Goal: Information Seeking & Learning: Find specific fact

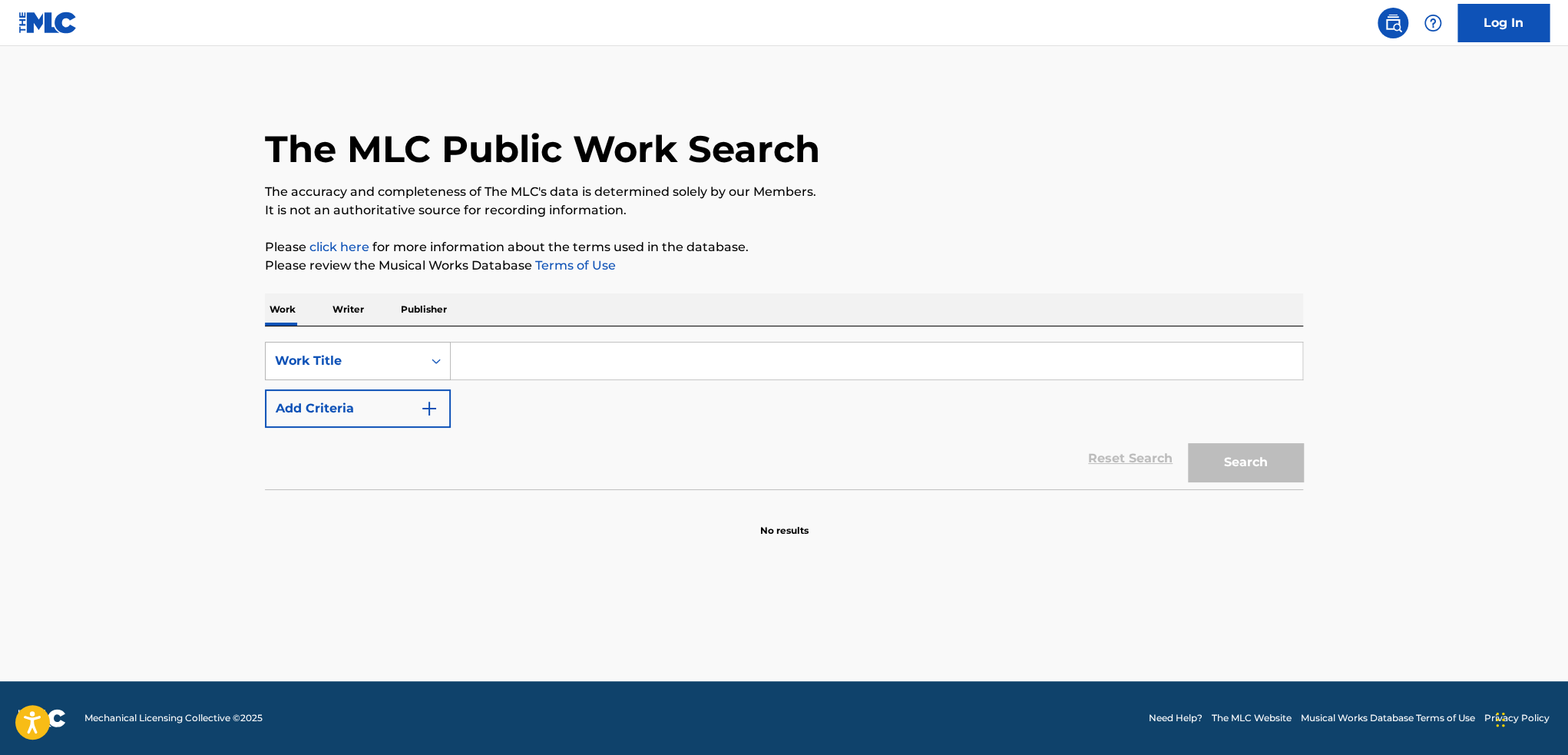
click at [361, 362] on div "Work Title" at bounding box center [344, 361] width 138 height 19
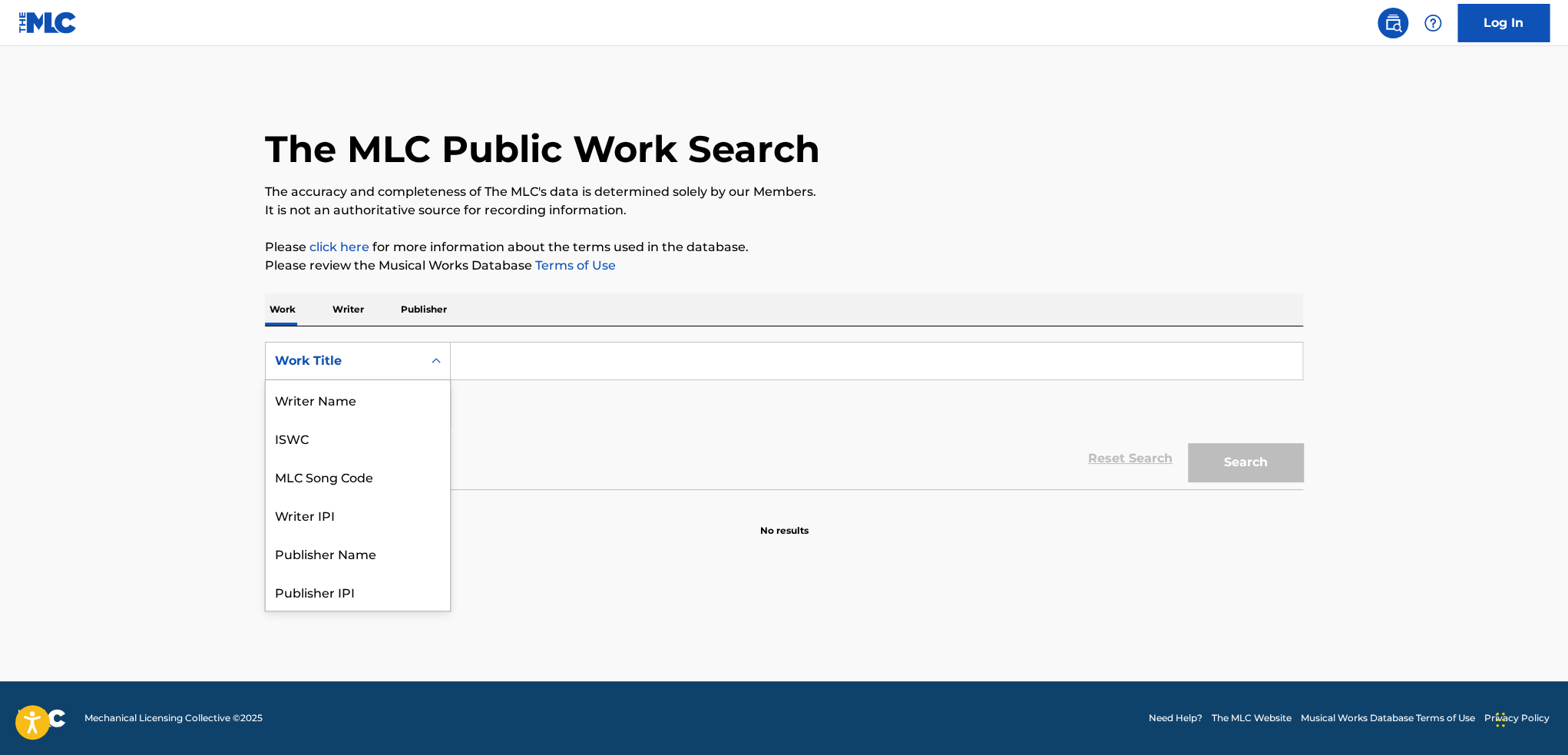
scroll to position [77, 0]
drag, startPoint x: 357, startPoint y: 402, endPoint x: 466, endPoint y: 380, distance: 111.2
click at [359, 401] on div "MLC Song Code" at bounding box center [357, 399] width 184 height 38
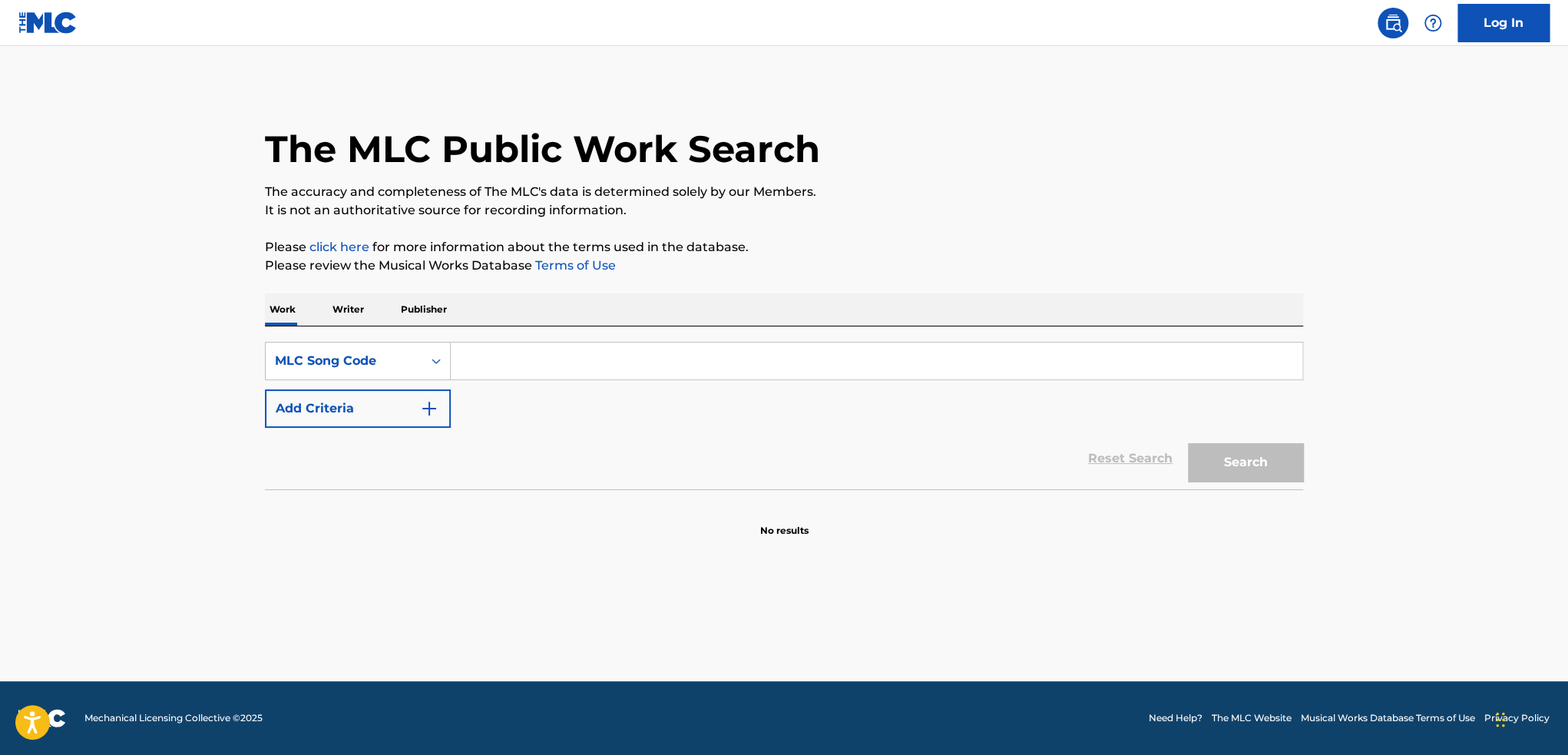
click at [501, 370] on input "Search Form" at bounding box center [876, 361] width 851 height 37
paste input "I7374Q"
type input "I7374Q"
click at [1188, 443] on button "Search" at bounding box center [1245, 462] width 115 height 38
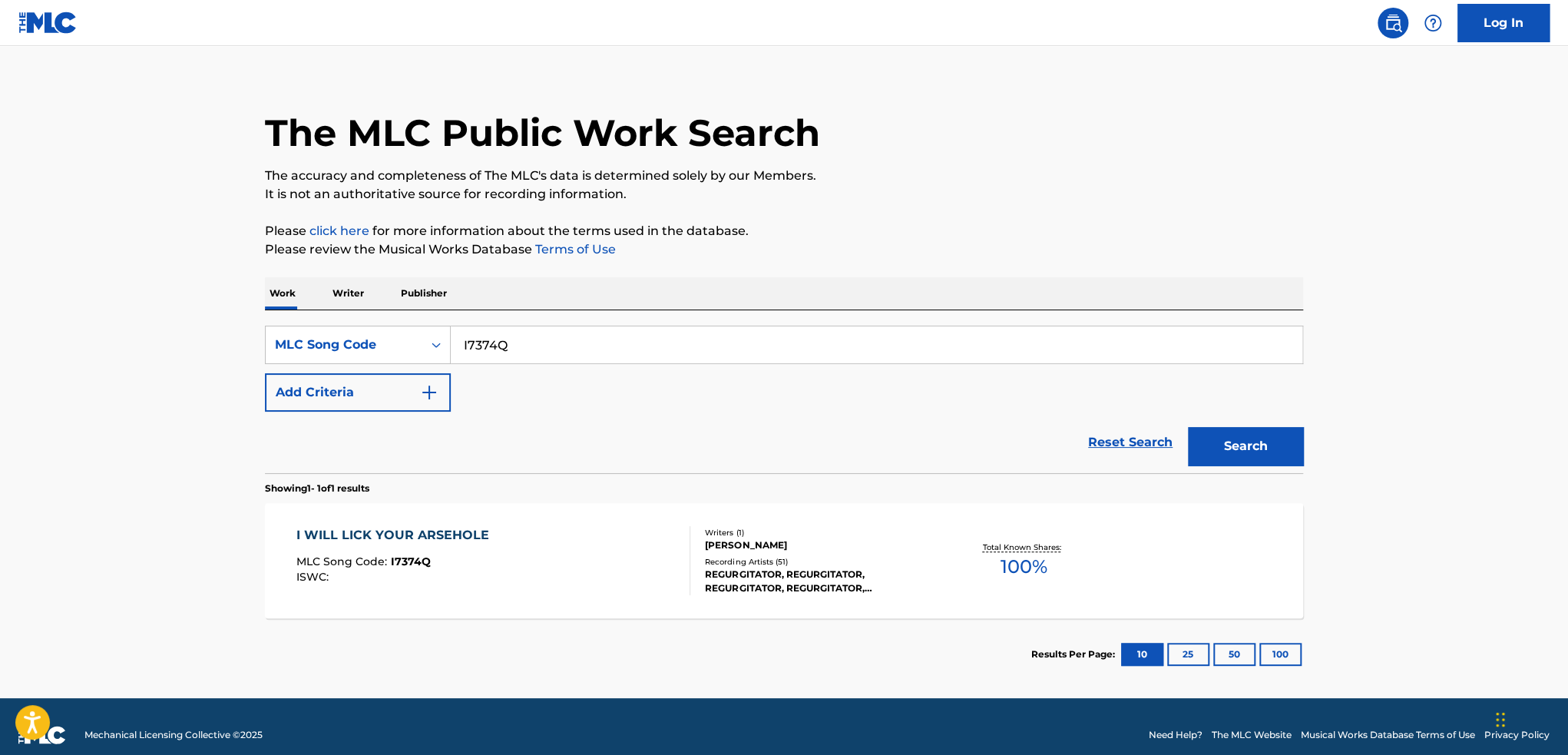
scroll to position [32, 0]
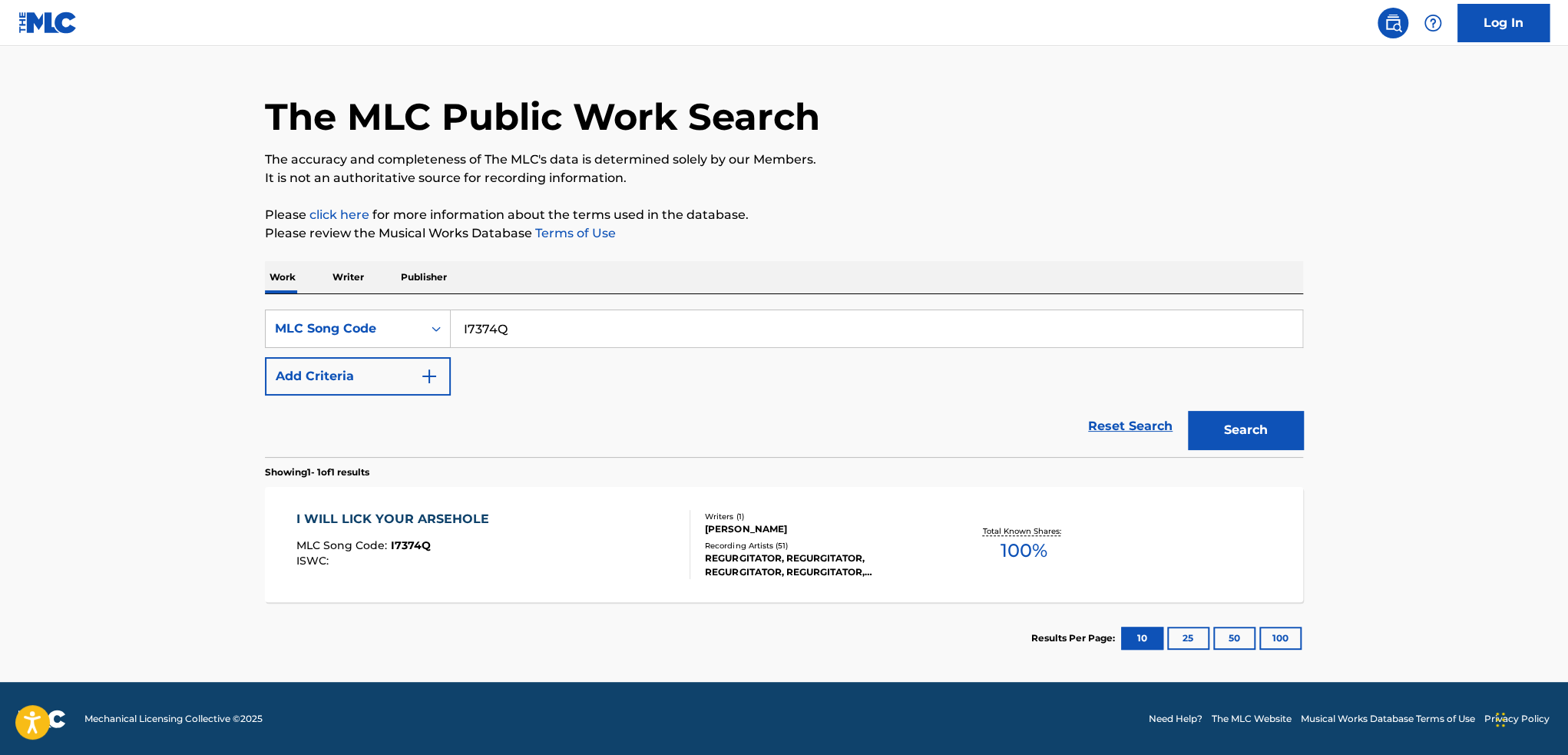
click at [532, 537] on div "I WILL LICK YOUR ARSEHOLE MLC Song Code : I7374Q ISWC :" at bounding box center [493, 544] width 394 height 69
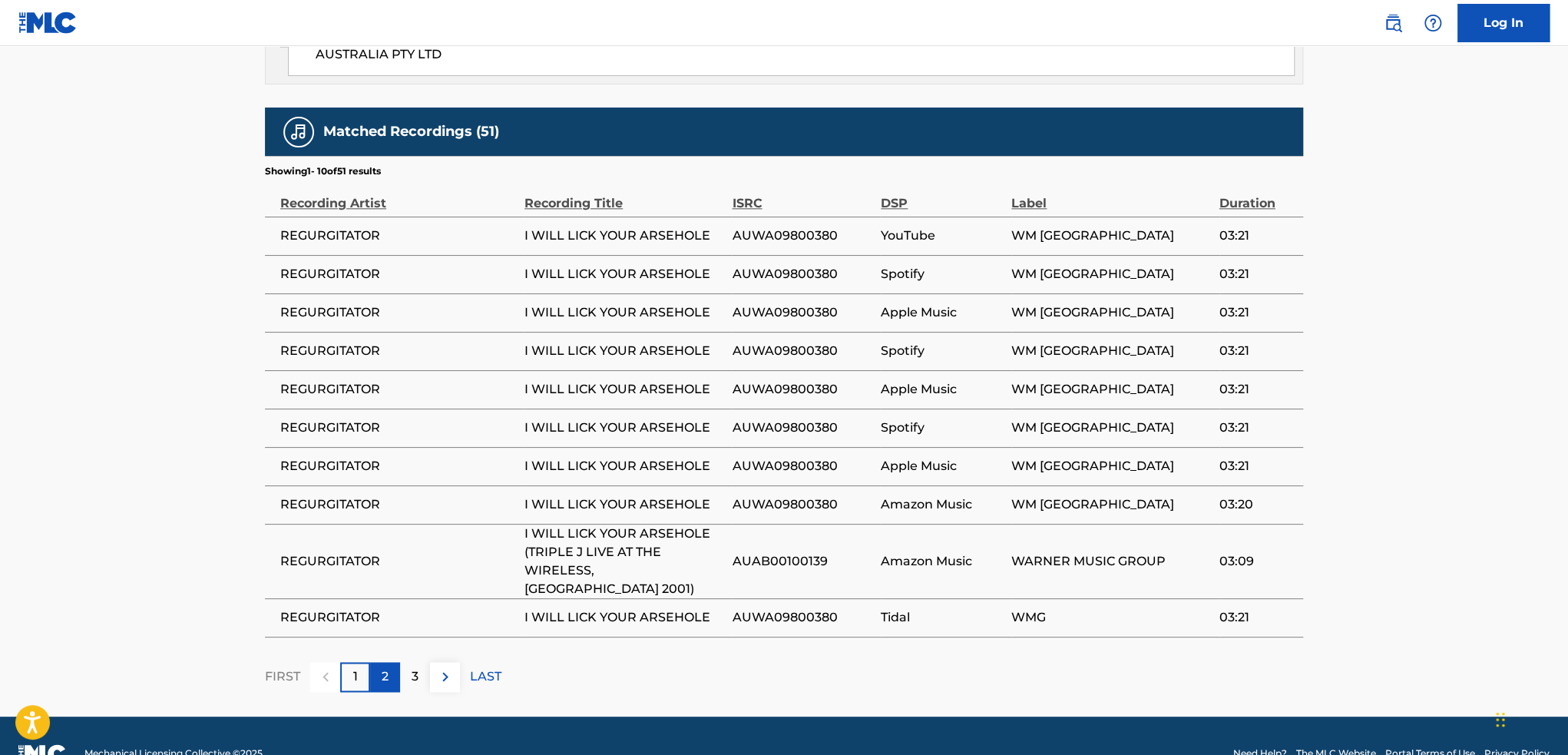
click at [384, 667] on p "2" at bounding box center [384, 676] width 7 height 19
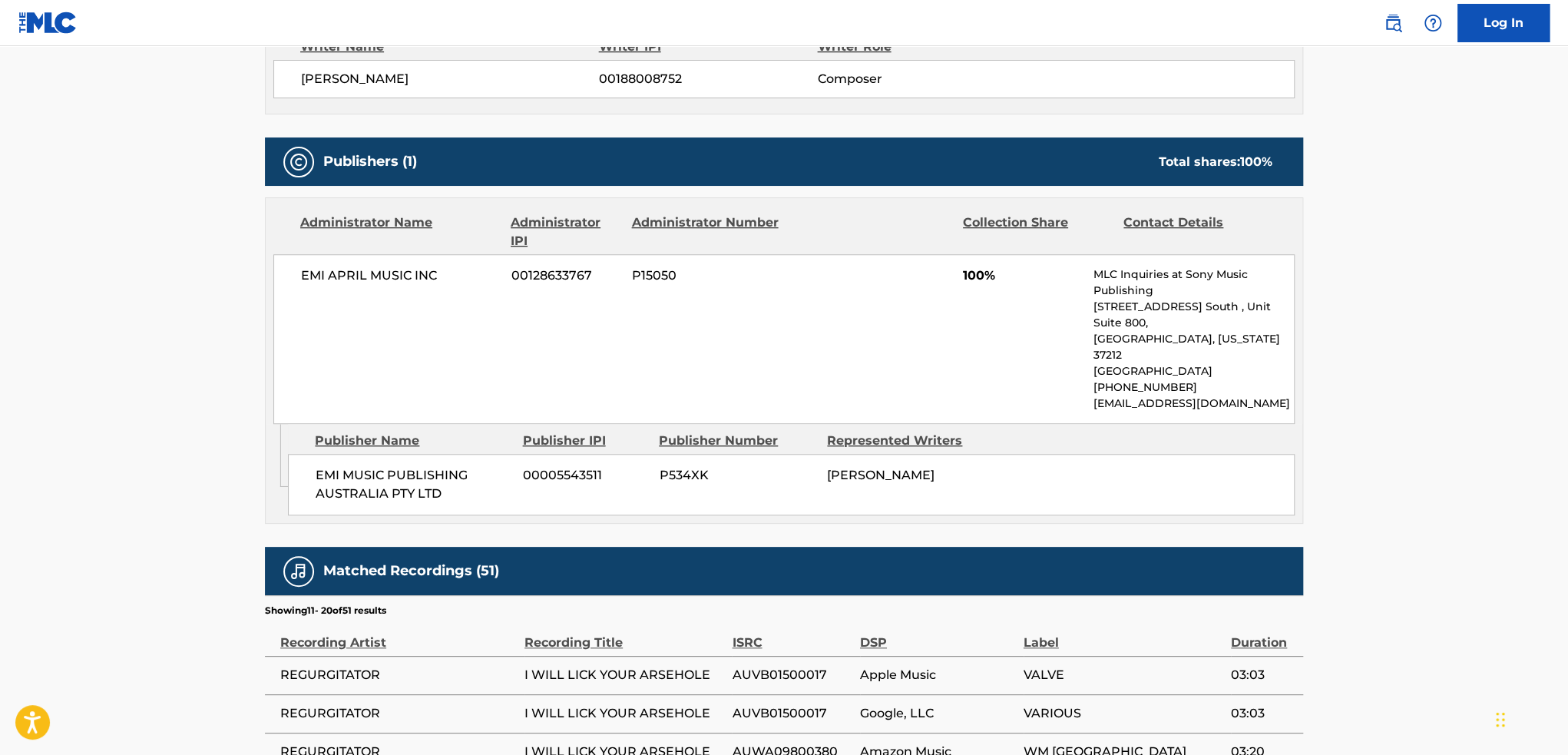
scroll to position [1106, 0]
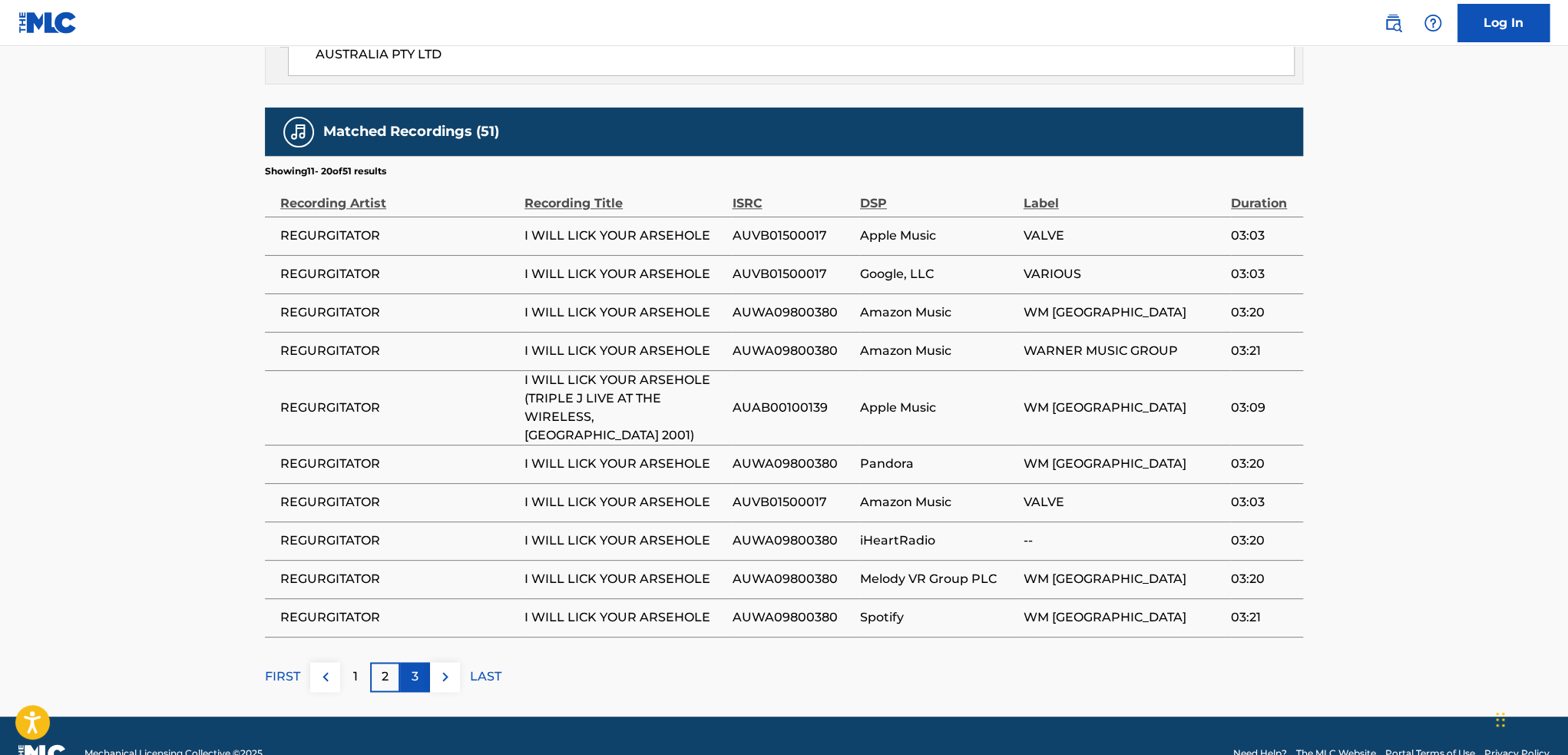
click at [410, 662] on div "3" at bounding box center [415, 676] width 30 height 30
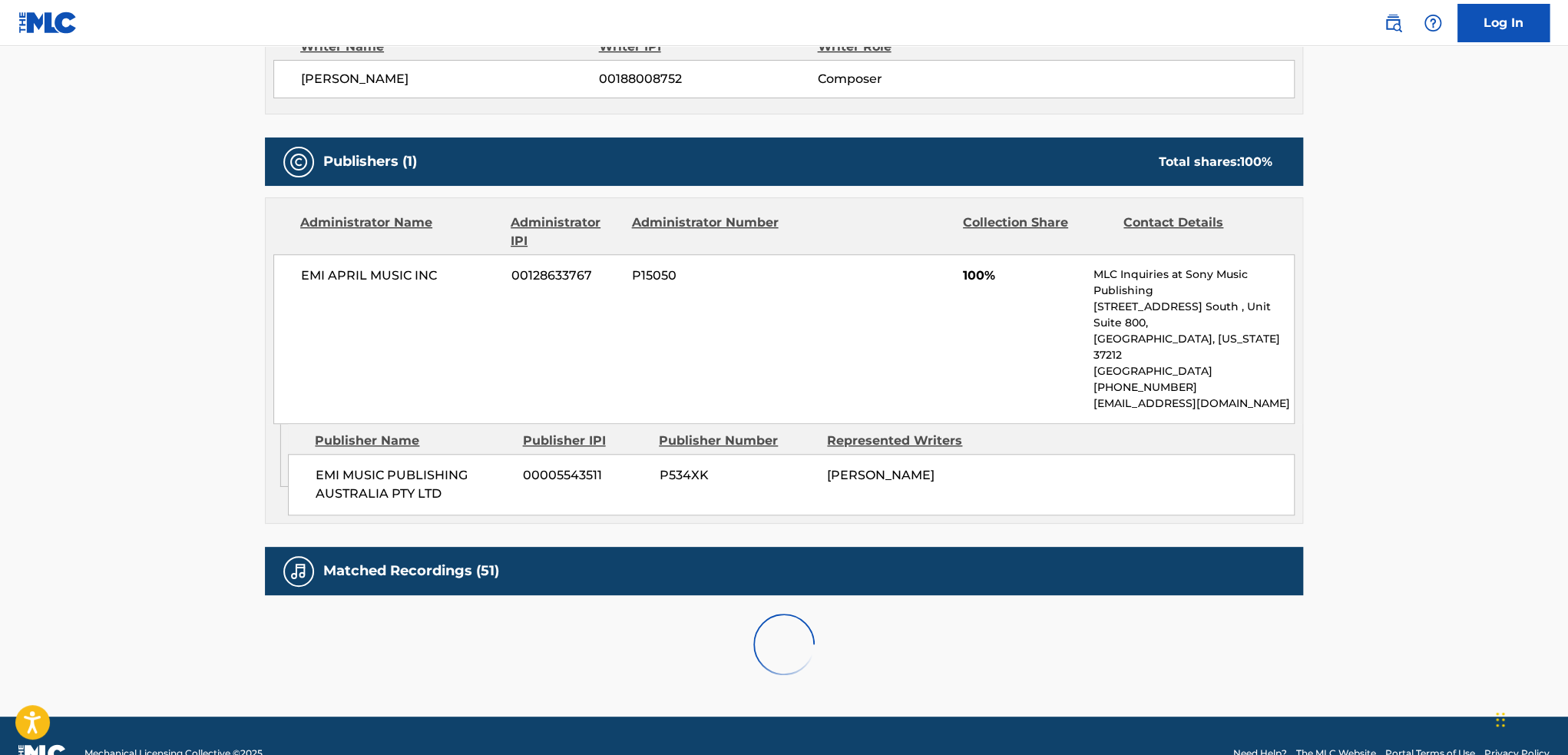
scroll to position [1069, 0]
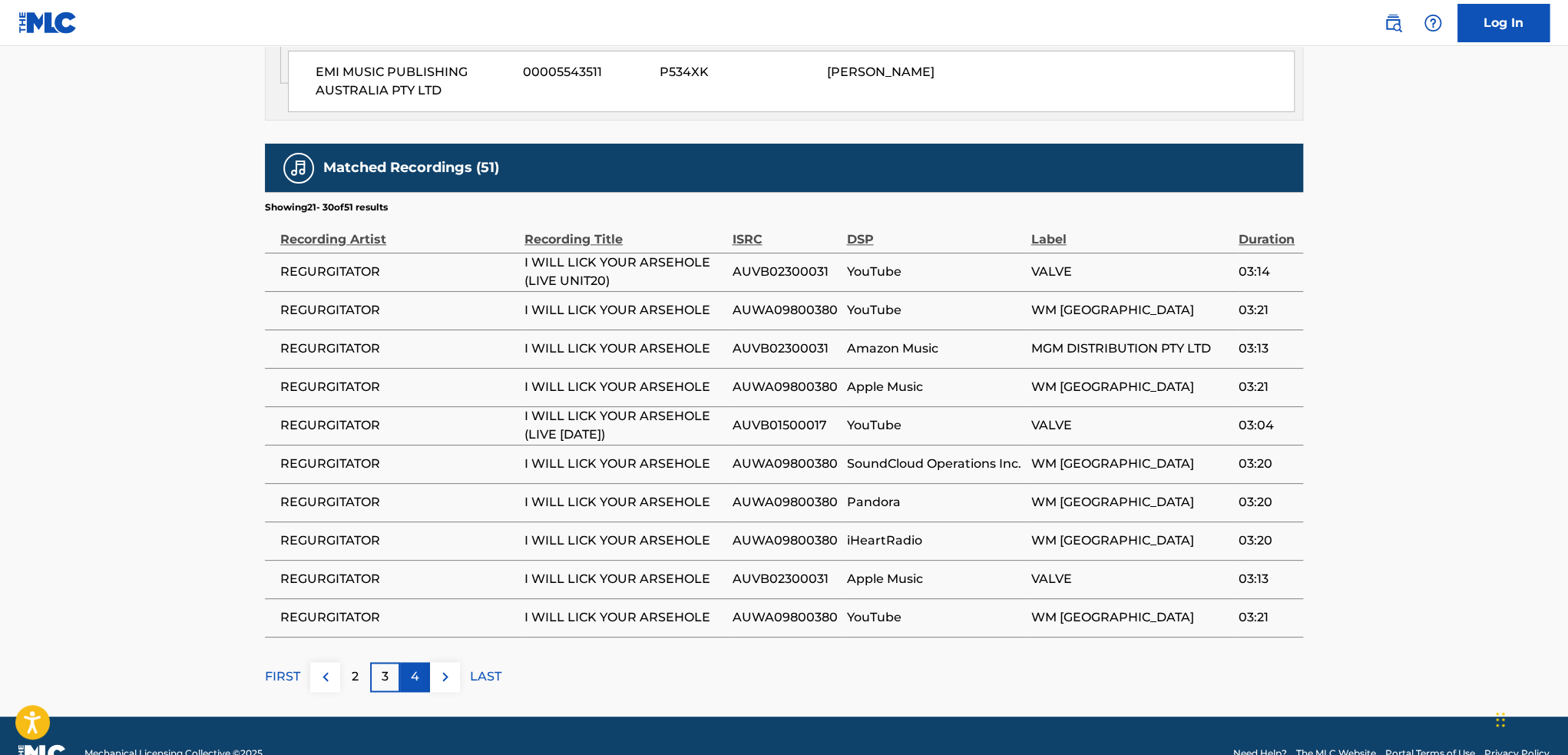
click at [420, 662] on div "4" at bounding box center [415, 676] width 30 height 30
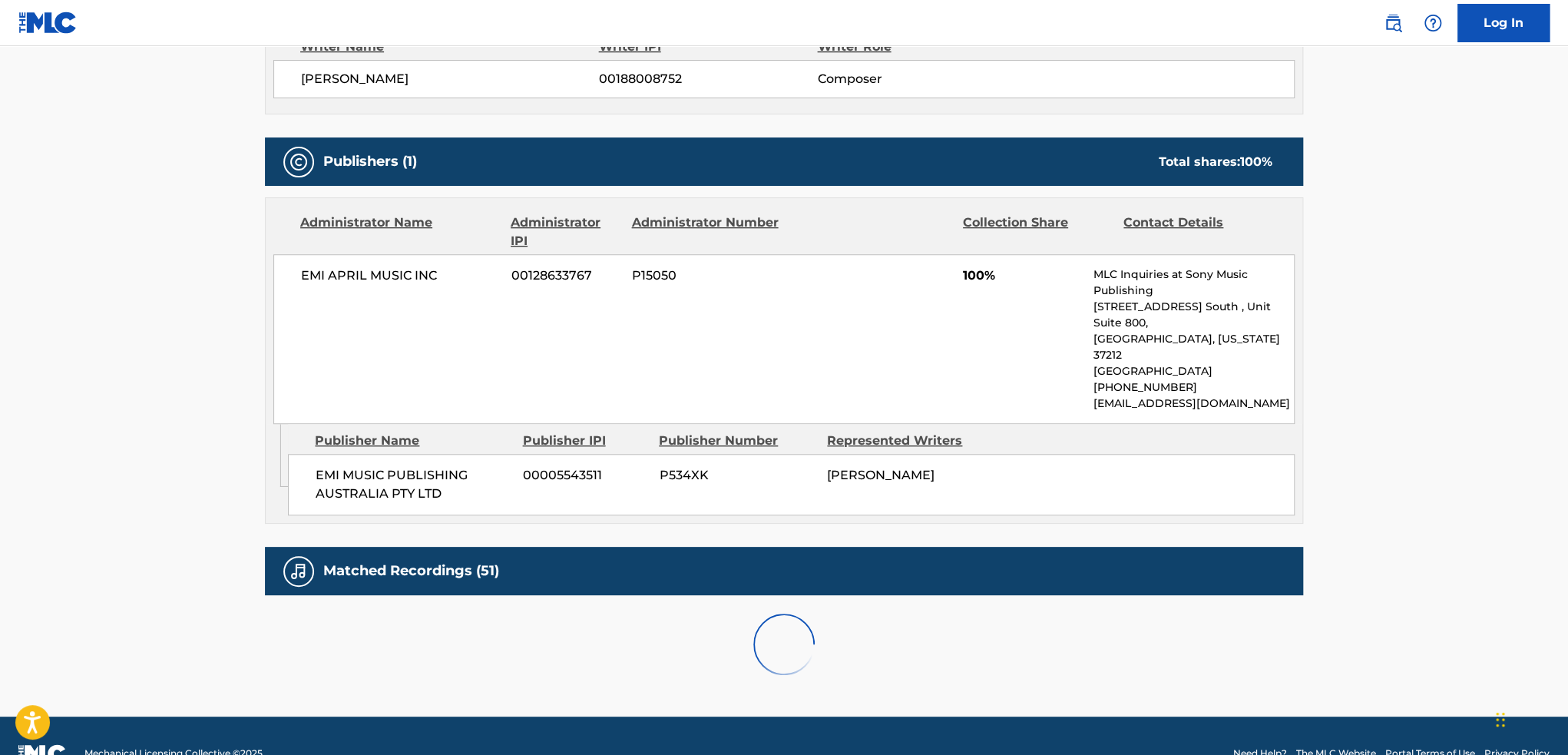
scroll to position [1106, 0]
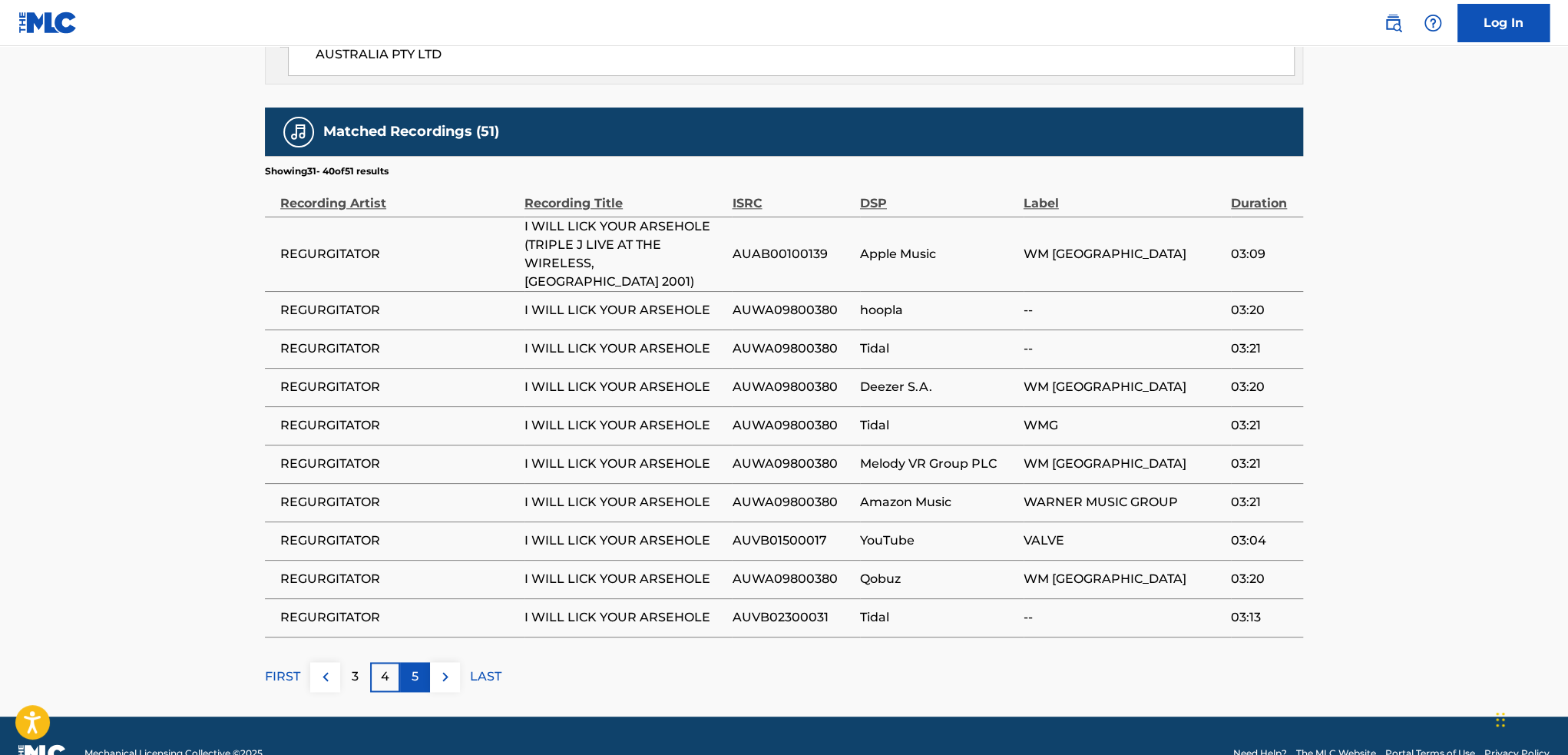
click at [418, 667] on p "5" at bounding box center [415, 676] width 7 height 19
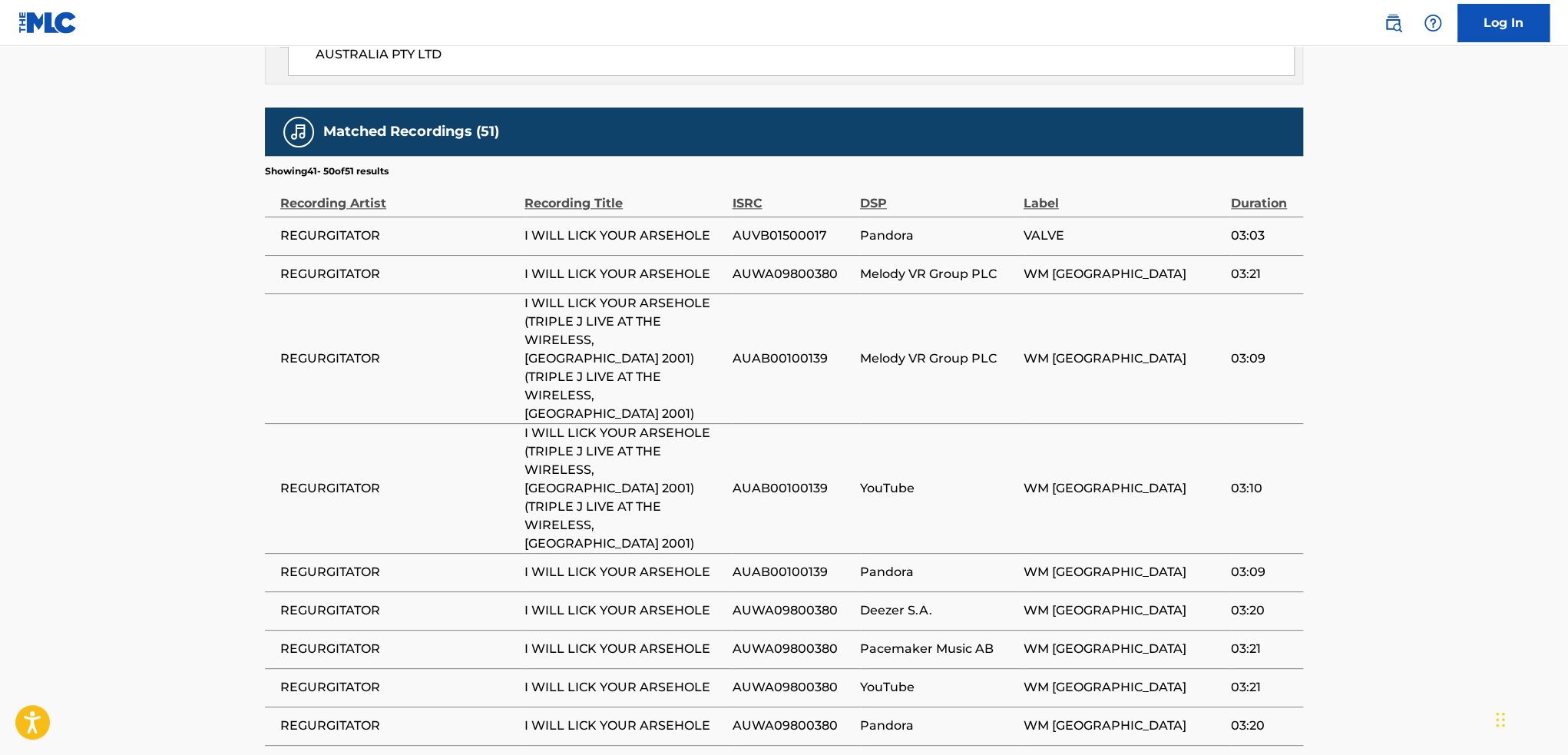
scroll to position [1157, 0]
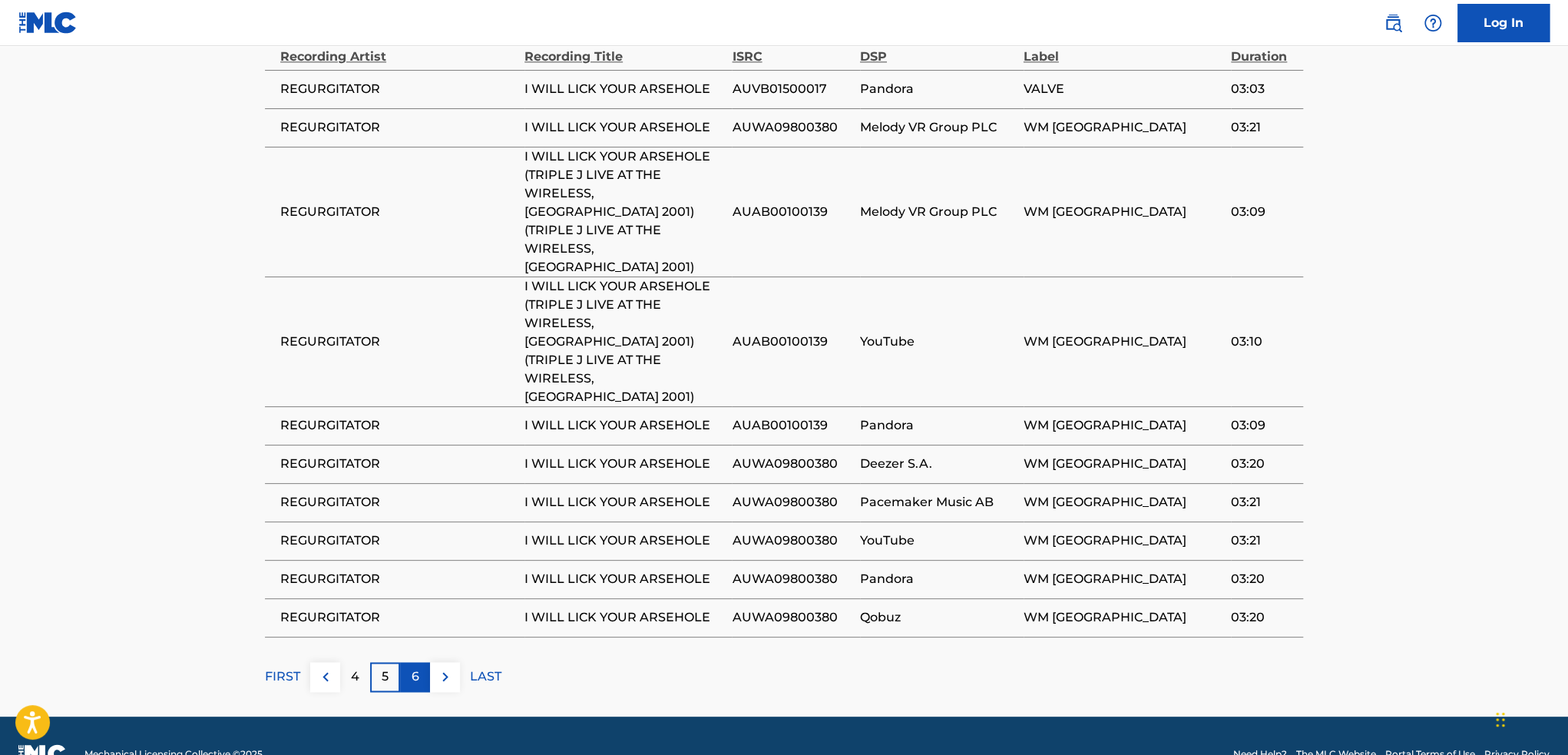
click at [420, 662] on div "6" at bounding box center [415, 676] width 30 height 30
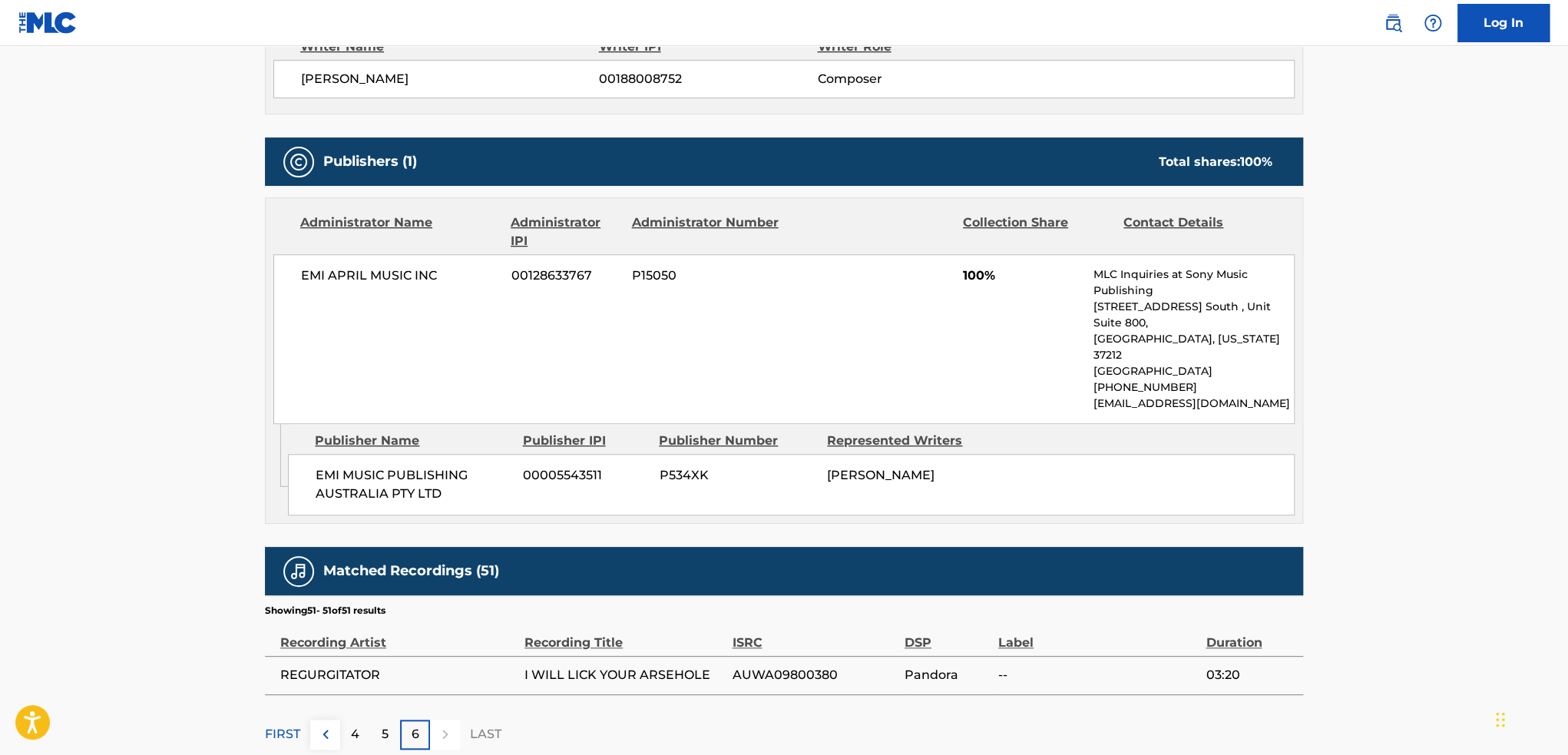
scroll to position [724, 0]
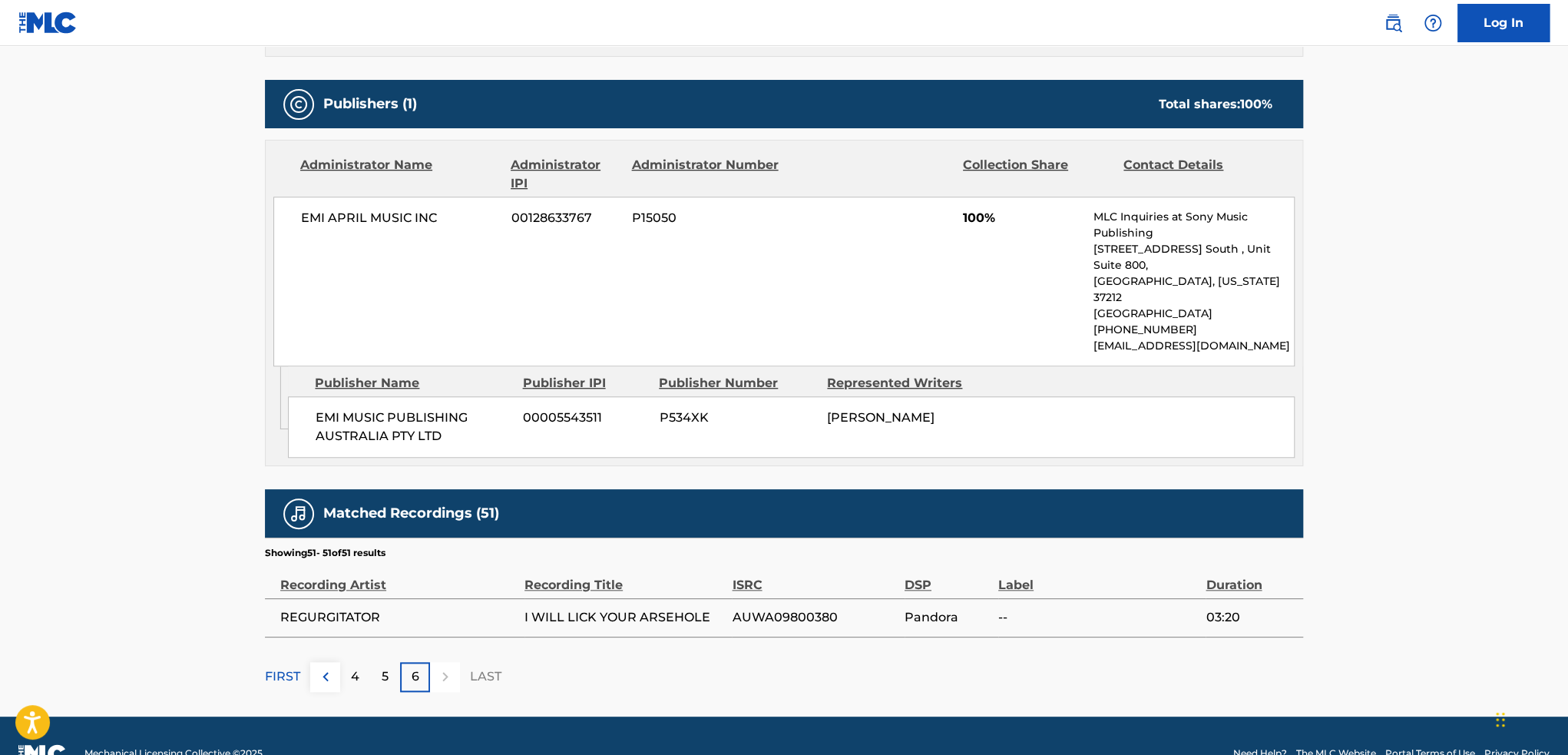
click at [439, 662] on div at bounding box center [445, 676] width 30 height 30
click at [390, 662] on div "5" at bounding box center [384, 676] width 30 height 30
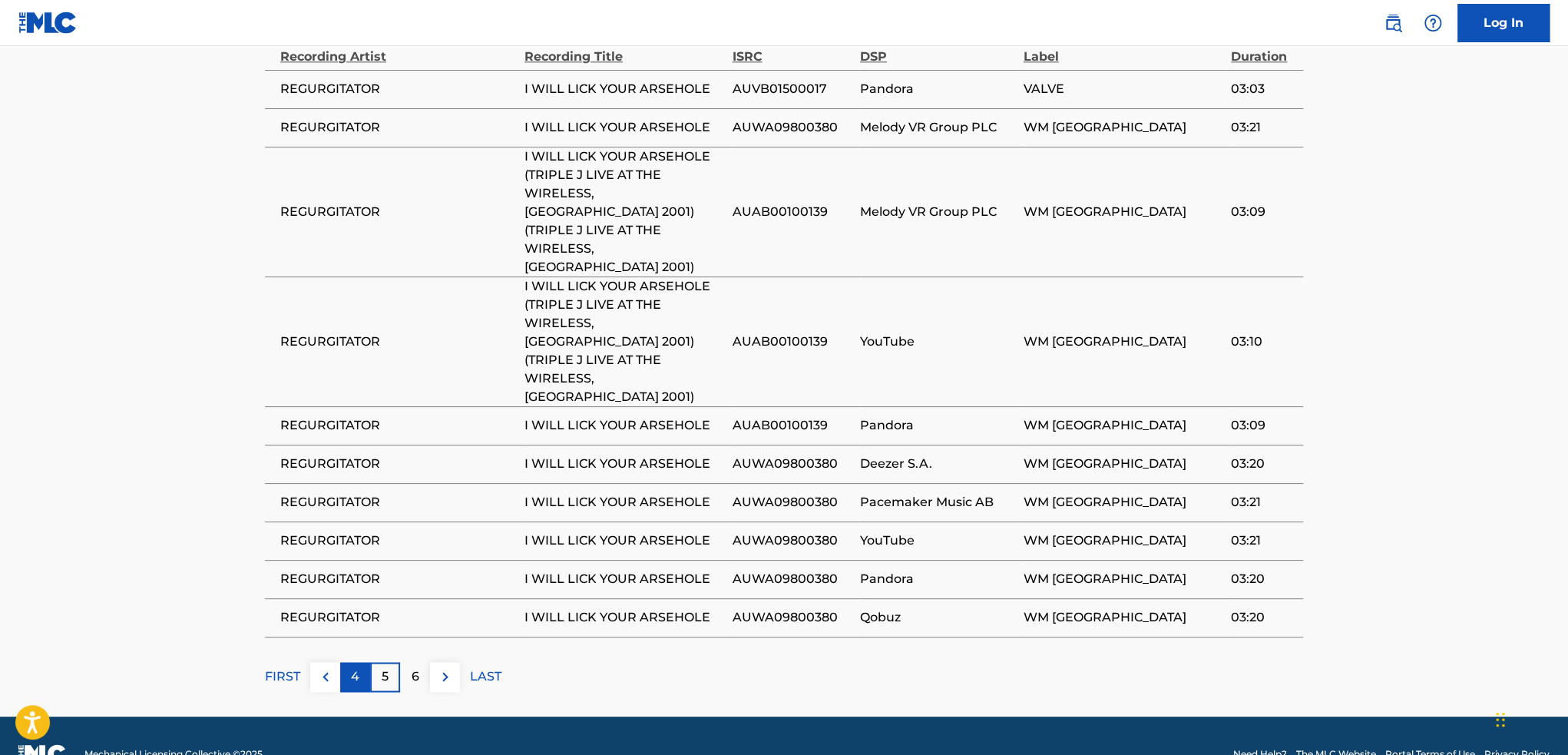
click at [355, 667] on p "4" at bounding box center [355, 676] width 8 height 19
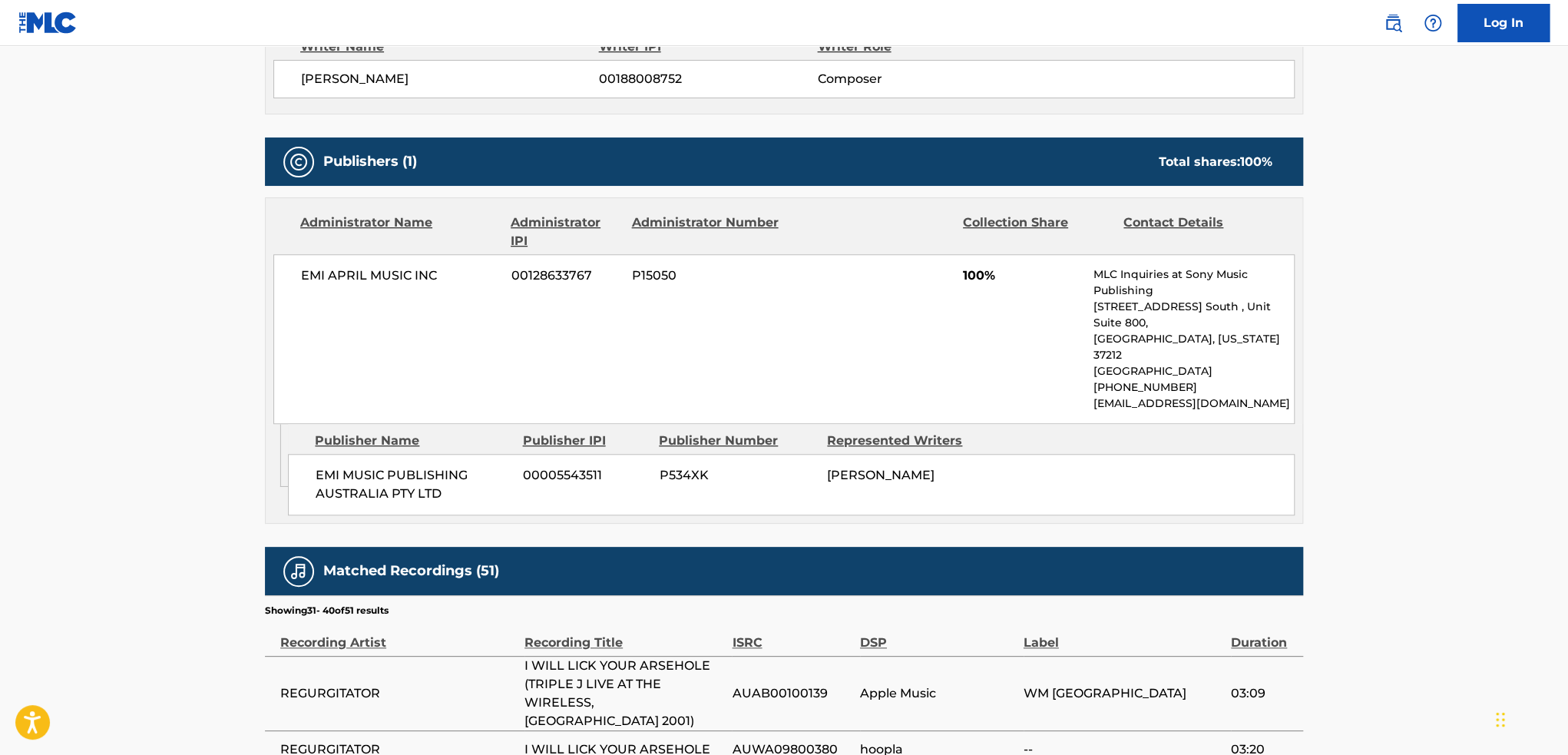
scroll to position [1106, 0]
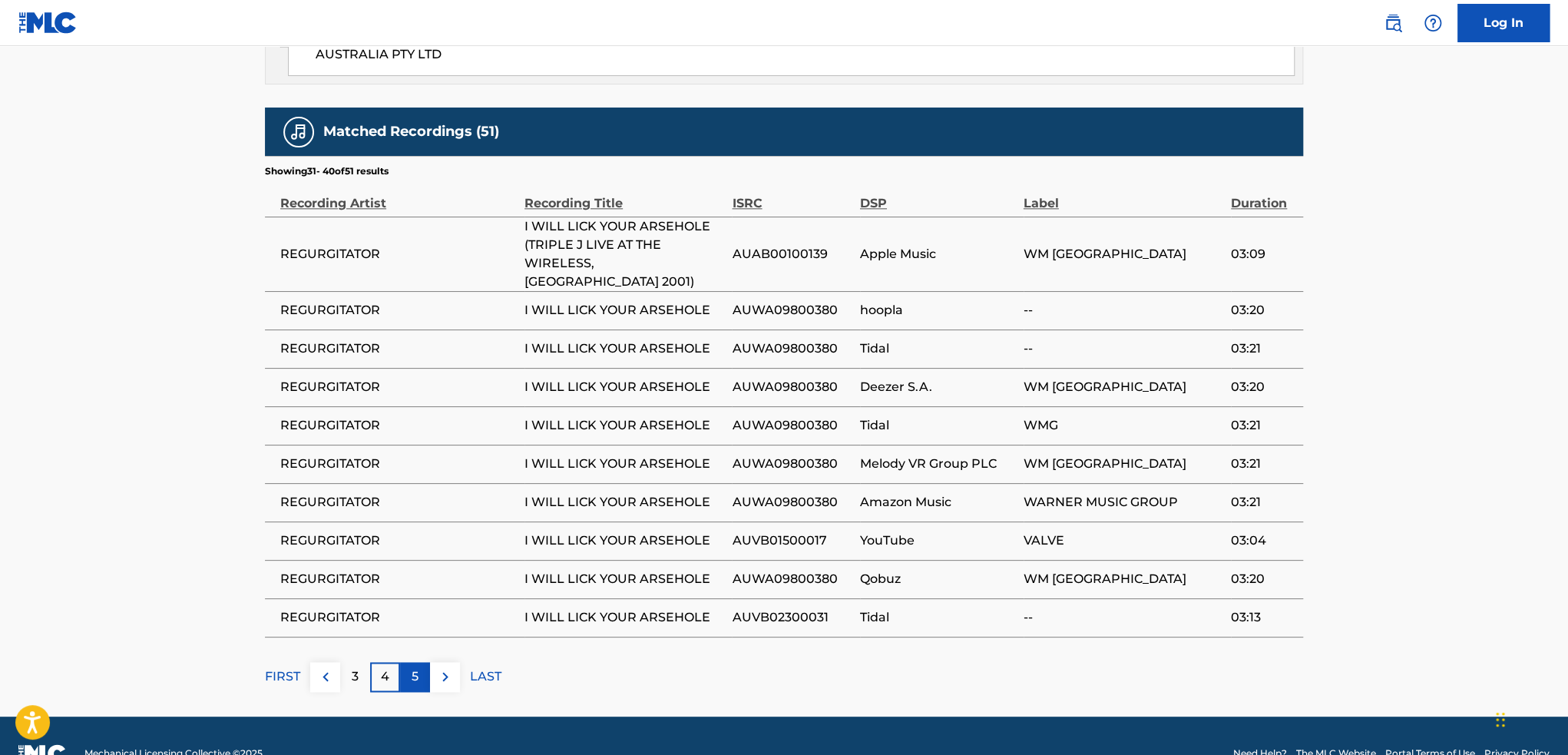
click at [410, 662] on div "5" at bounding box center [415, 676] width 30 height 30
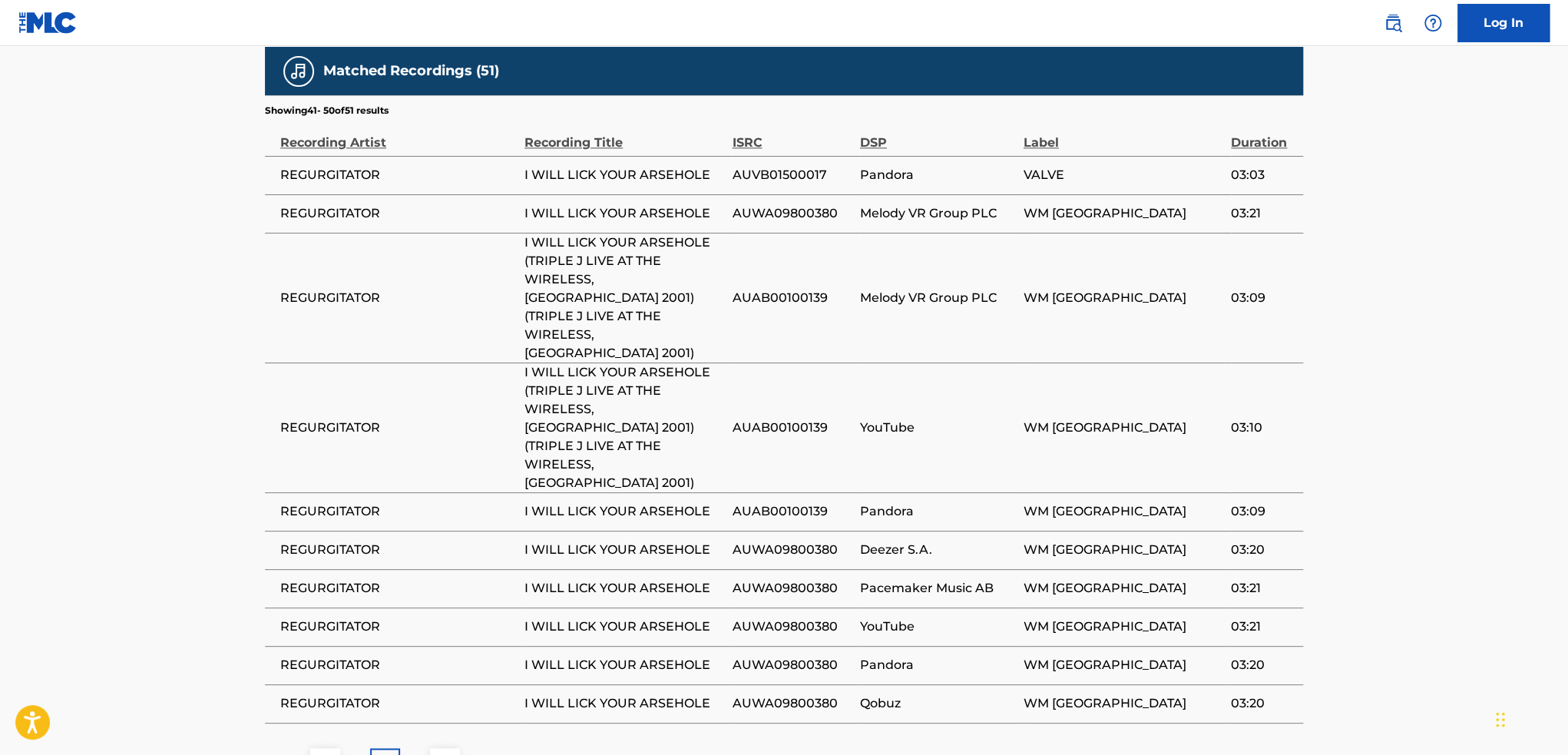
scroll to position [1047, 0]
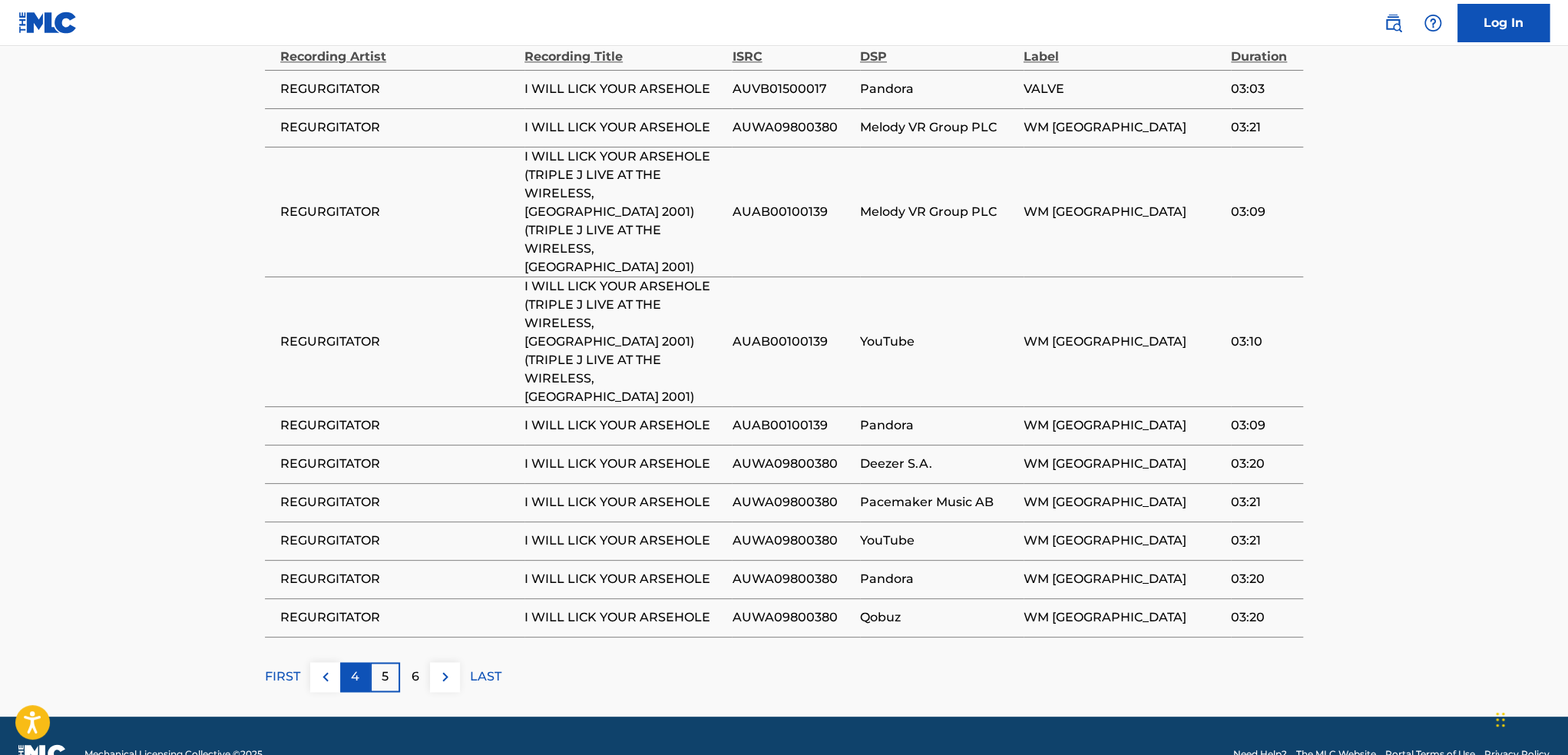
click at [359, 662] on div "4" at bounding box center [355, 676] width 30 height 30
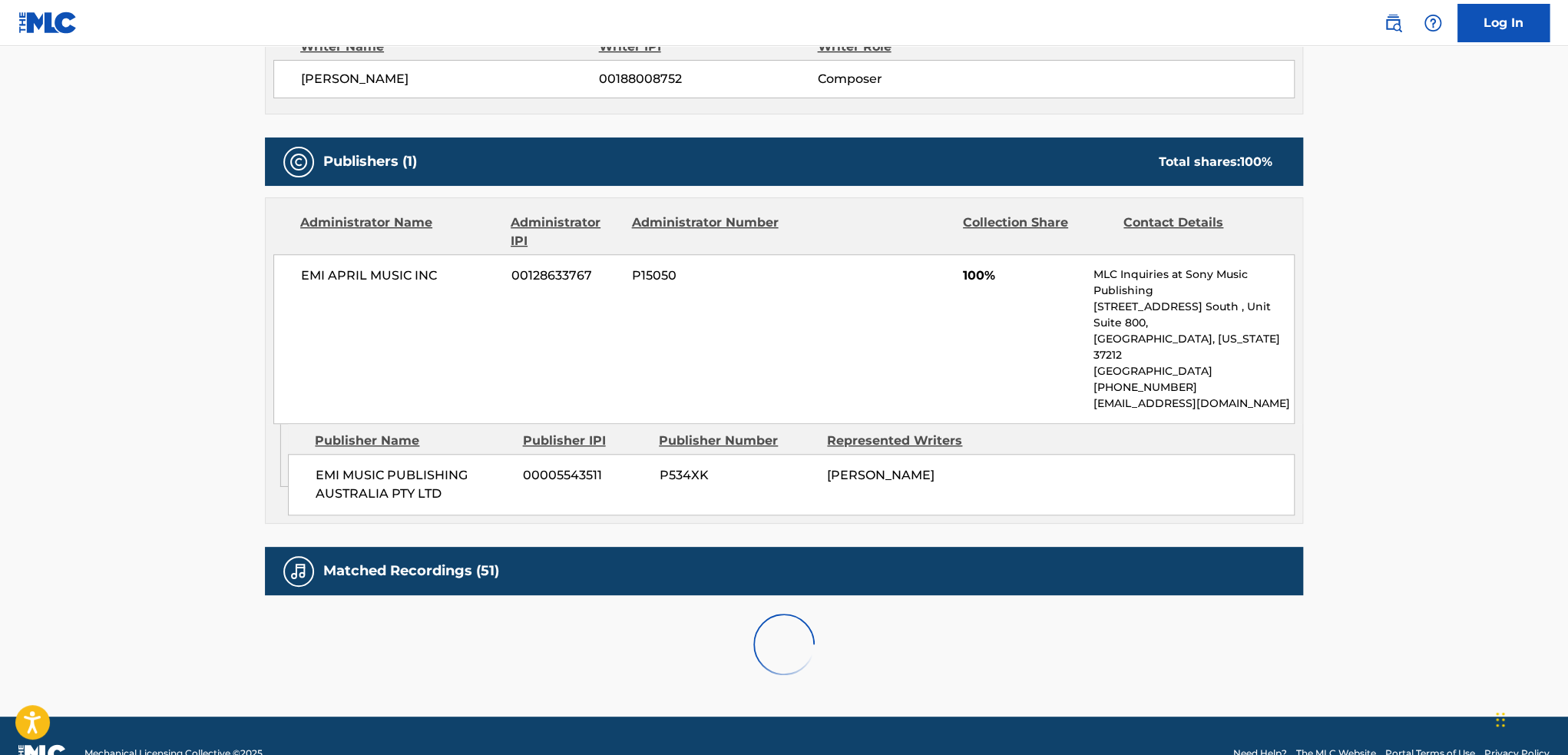
scroll to position [1106, 0]
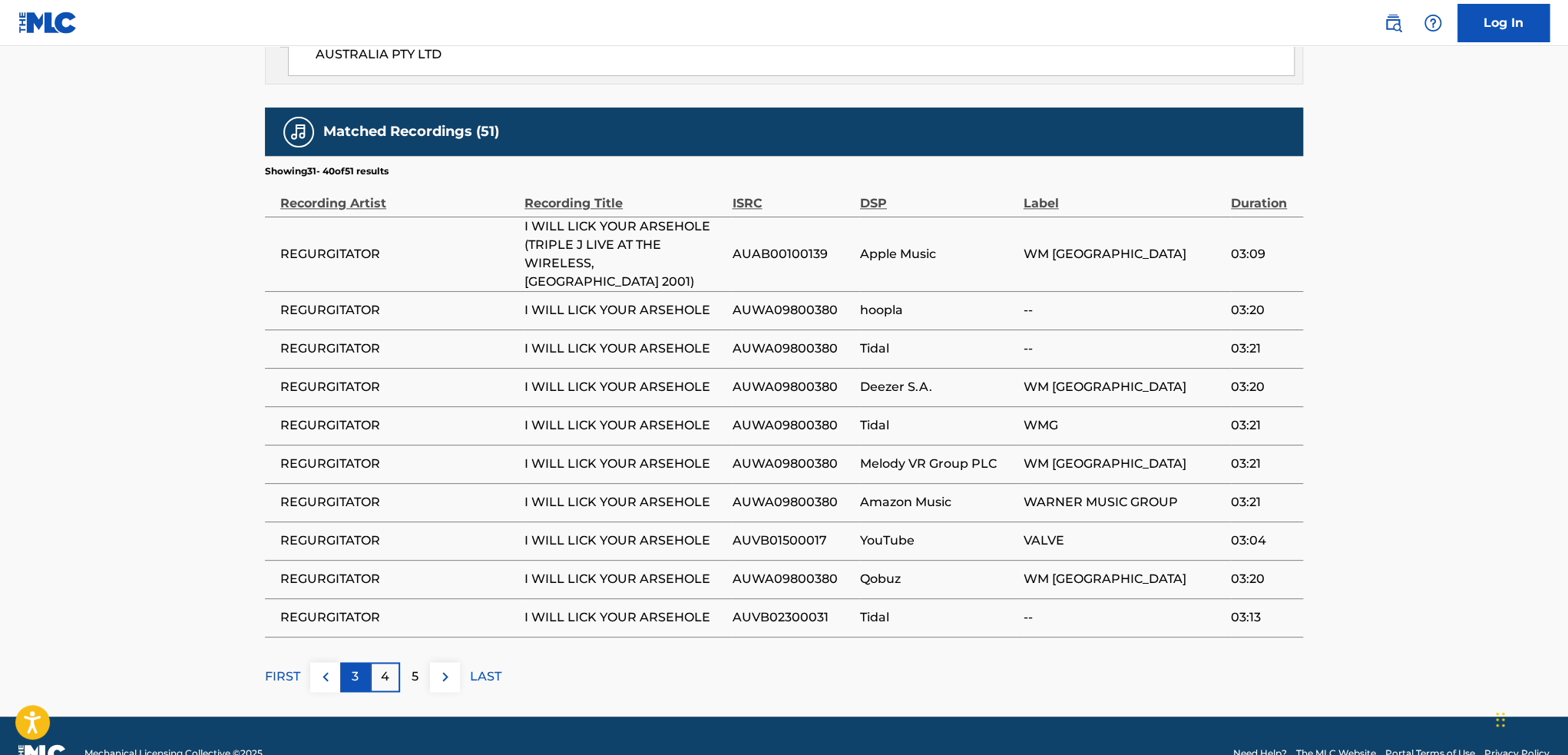
click at [357, 667] on p "3" at bounding box center [355, 676] width 7 height 19
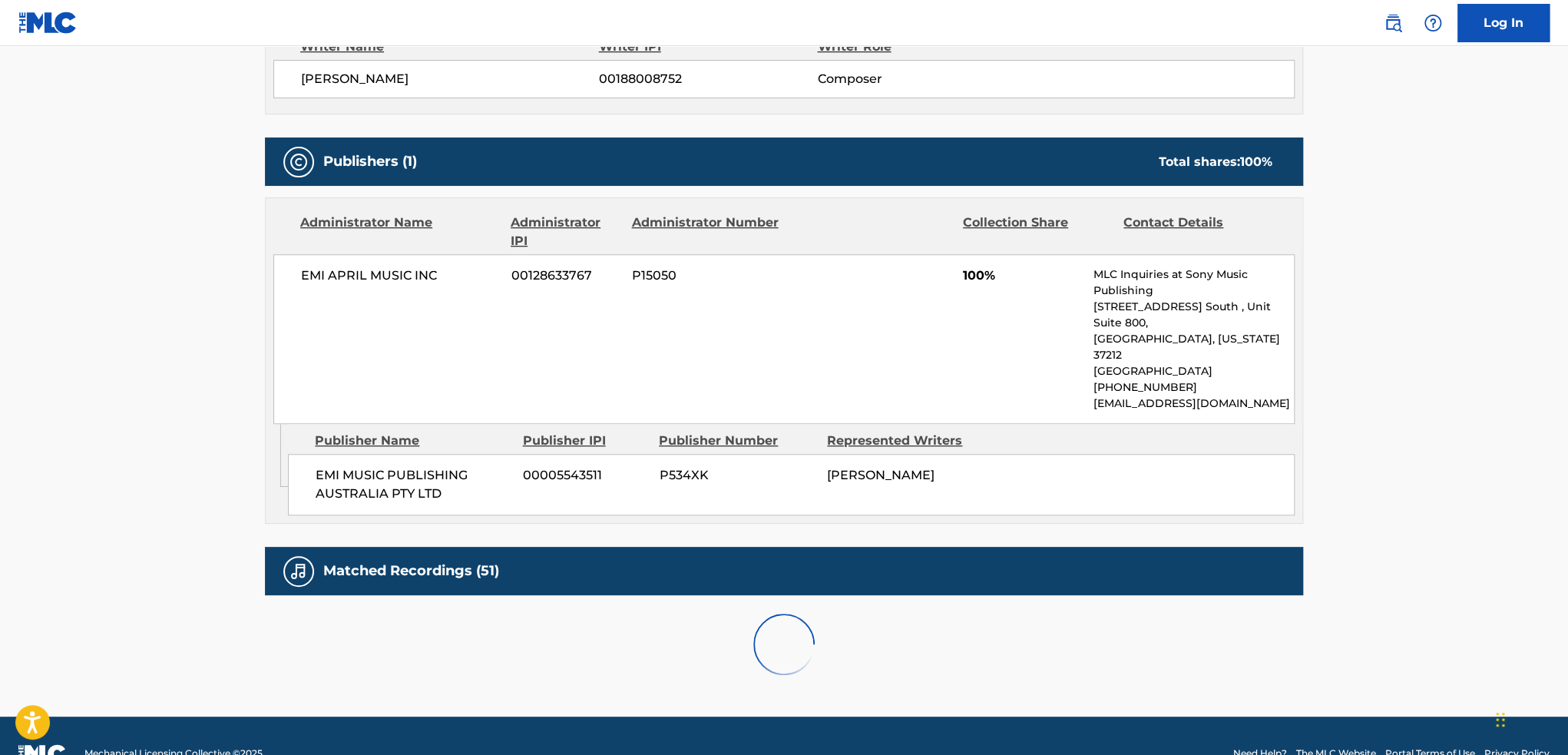
scroll to position [1069, 0]
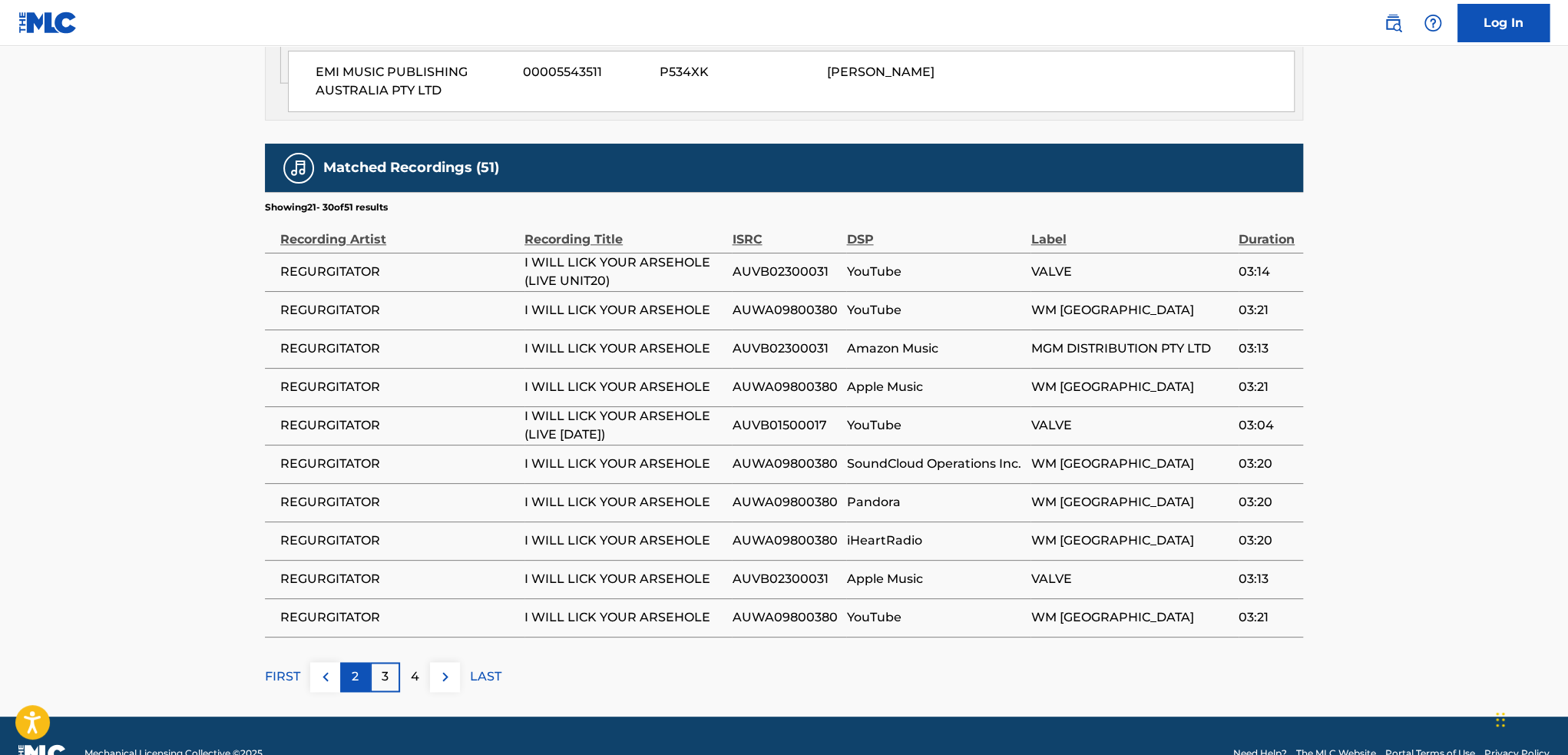
click at [366, 662] on div "2" at bounding box center [355, 676] width 30 height 30
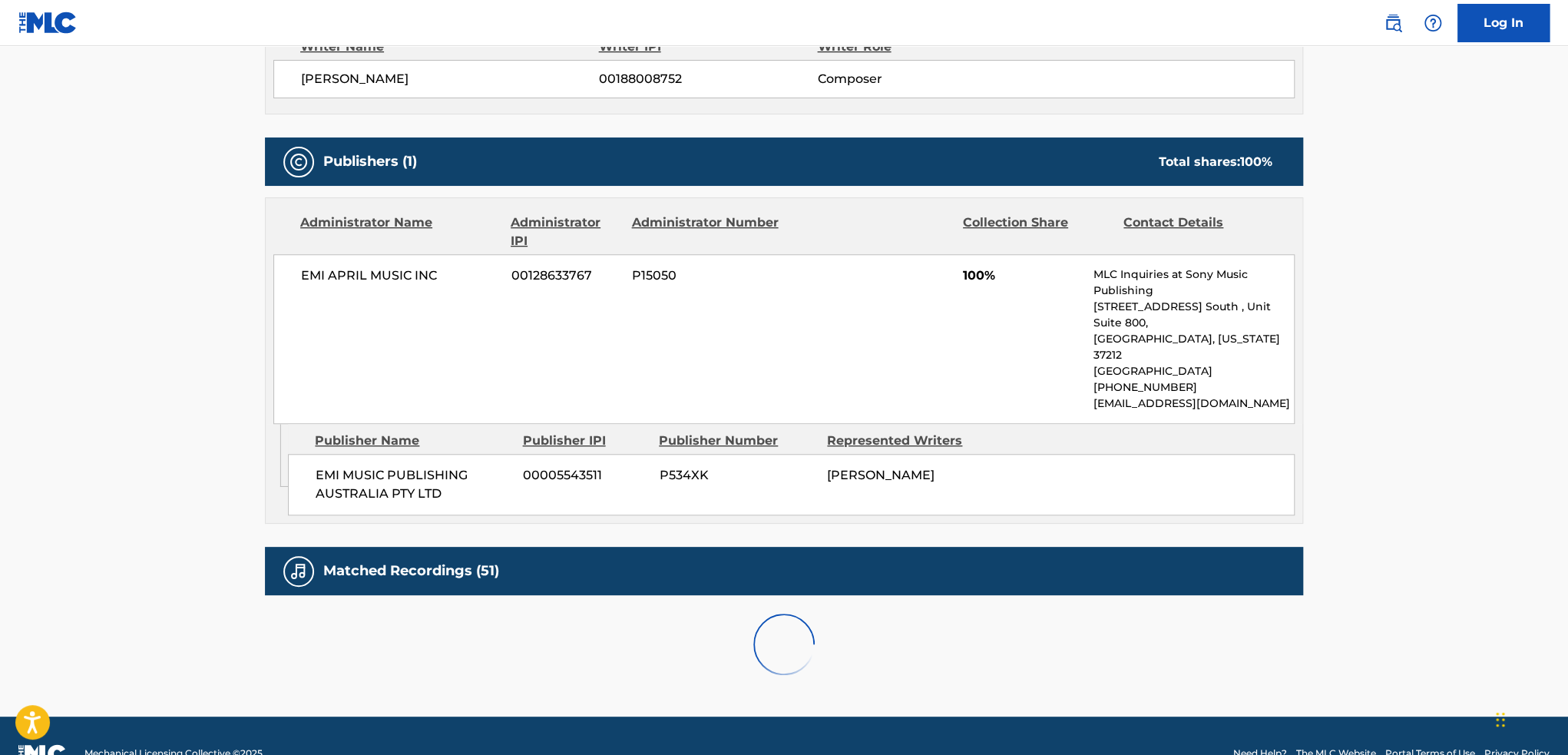
scroll to position [1106, 0]
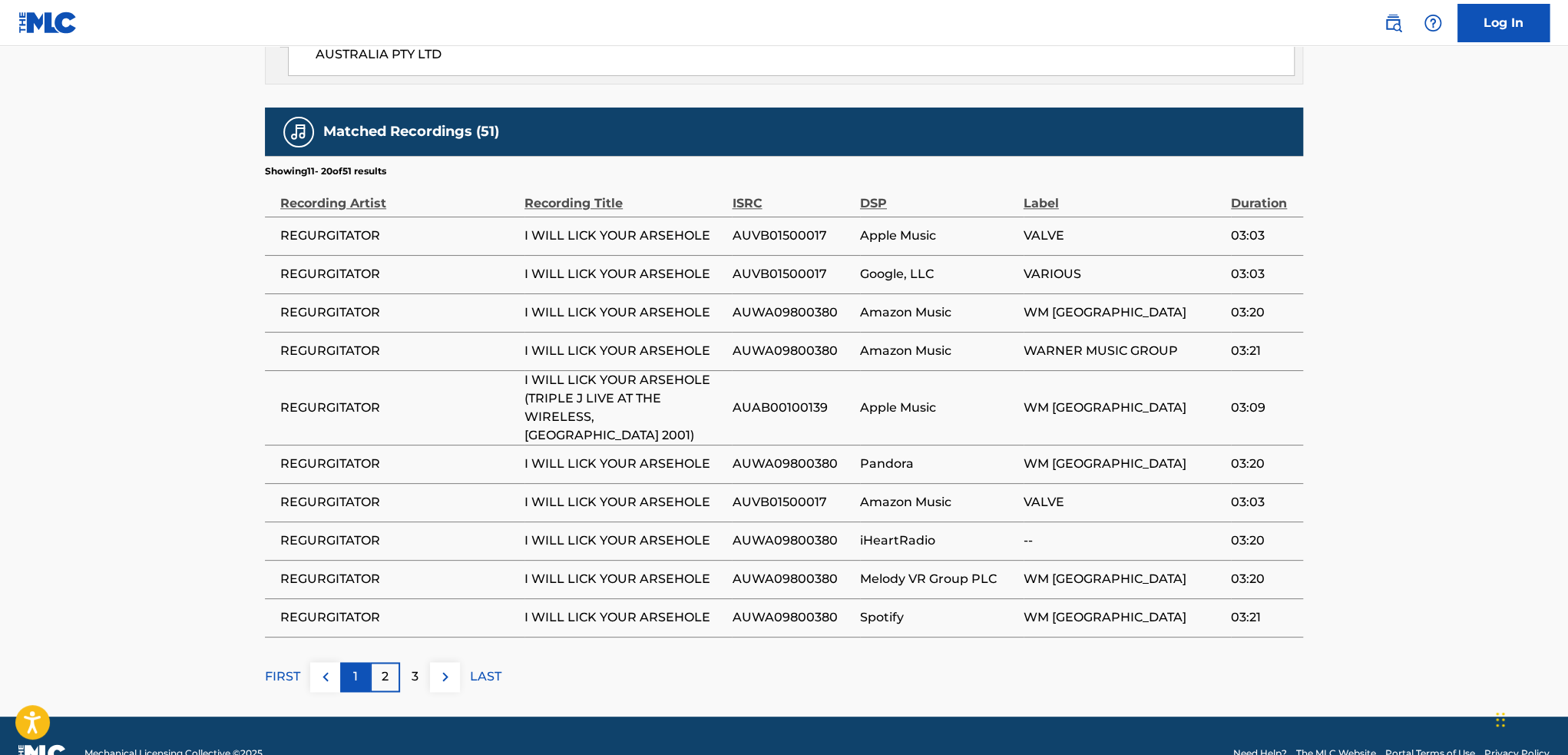
click at [361, 662] on div "1" at bounding box center [355, 676] width 30 height 30
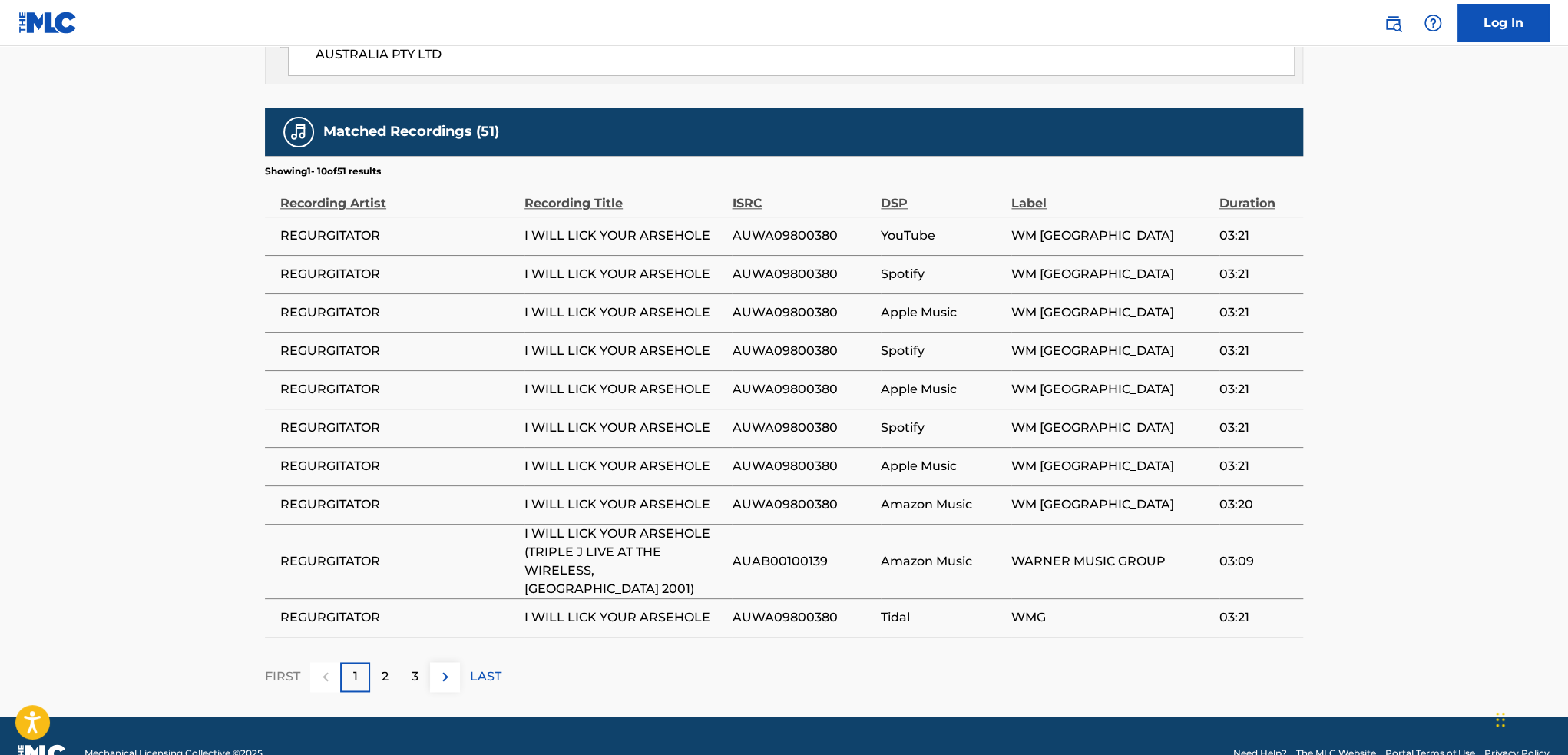
click at [335, 662] on div at bounding box center [325, 676] width 30 height 30
click at [800, 552] on span "AUAB00100139" at bounding box center [802, 561] width 142 height 19
copy span "AUAB00100139"
click at [781, 552] on span "AUAB00100139" at bounding box center [802, 561] width 142 height 19
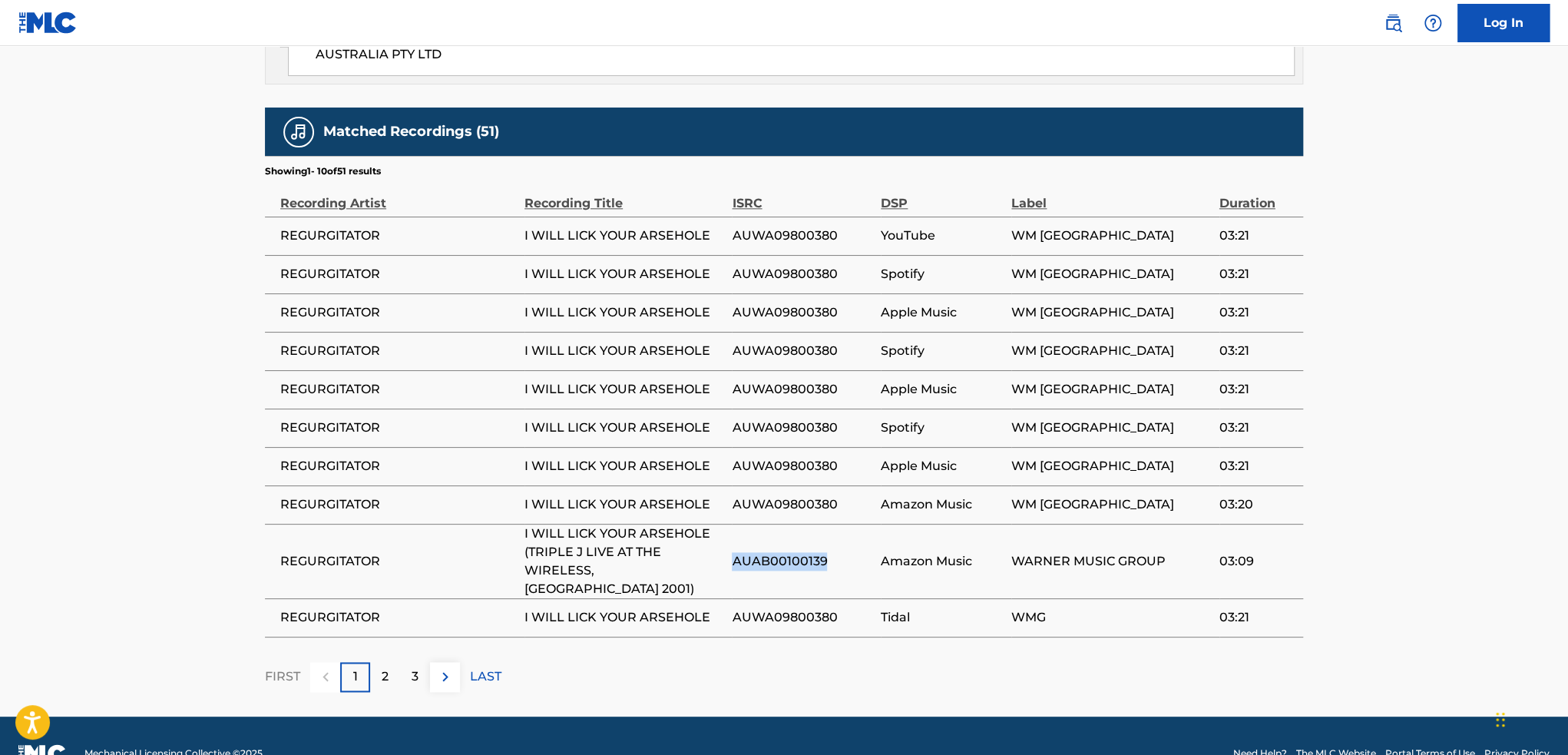
click at [781, 552] on span "AUAB00100139" at bounding box center [802, 561] width 142 height 19
click at [789, 552] on span "AUAB00100139" at bounding box center [802, 561] width 142 height 19
click at [555, 524] on span "I WILL LICK YOUR ARSEHOLE (TRIPLE J LIVE AT THE WIRELESS, [GEOGRAPHIC_DATA] 200…" at bounding box center [624, 561] width 200 height 74
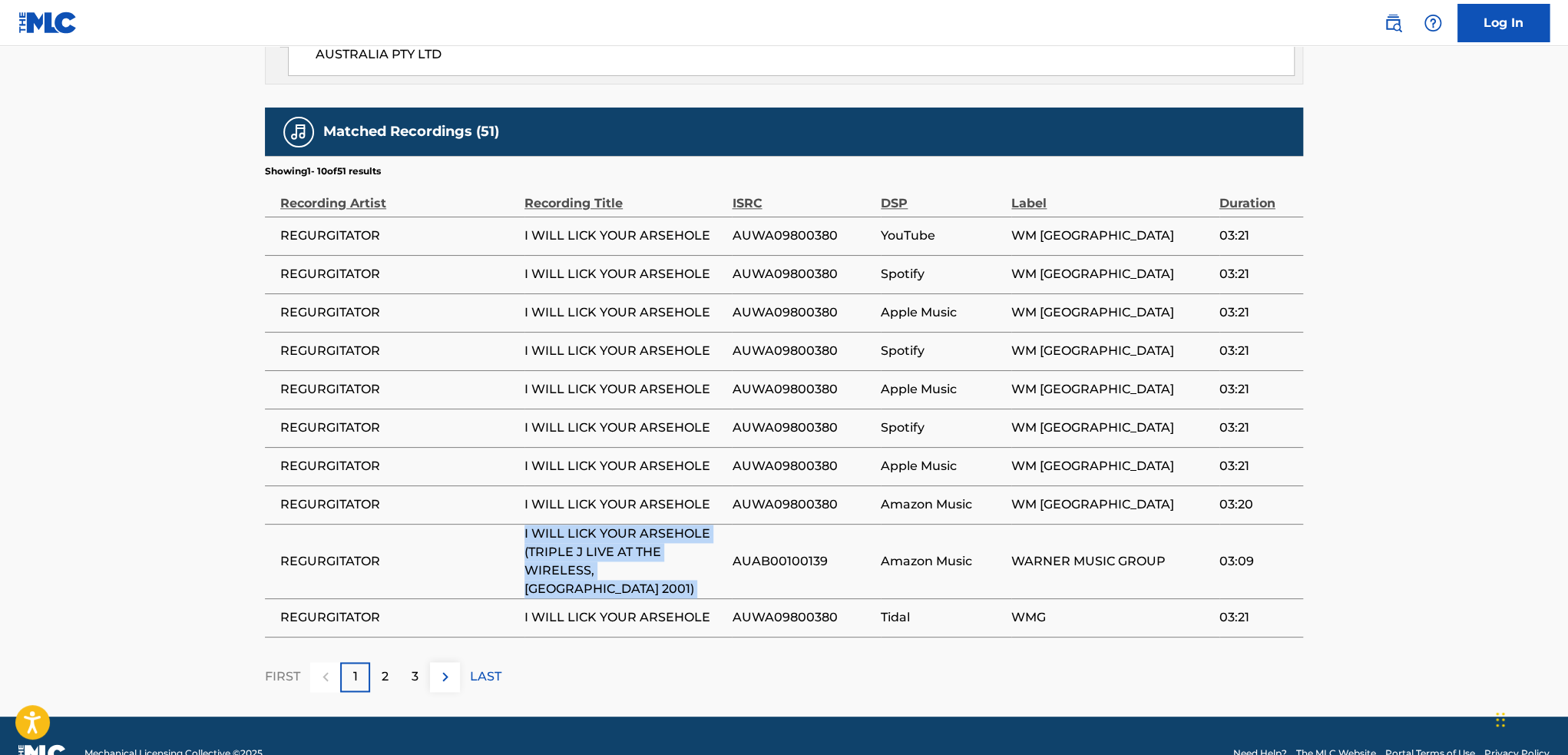
click at [555, 524] on span "I WILL LICK YOUR ARSEHOLE (TRIPLE J LIVE AT THE WIRELESS, [GEOGRAPHIC_DATA] 200…" at bounding box center [624, 561] width 200 height 74
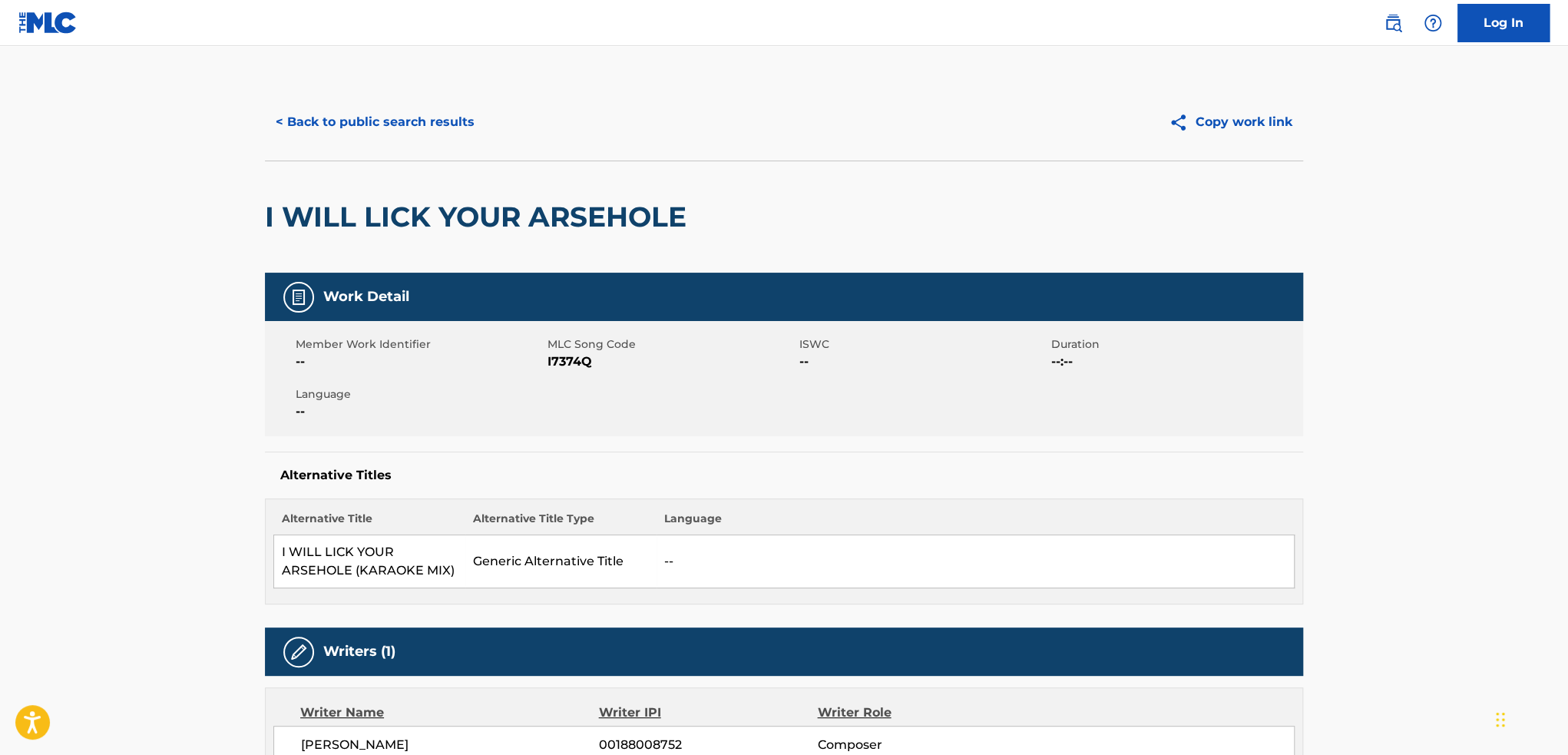
scroll to position [0, 0]
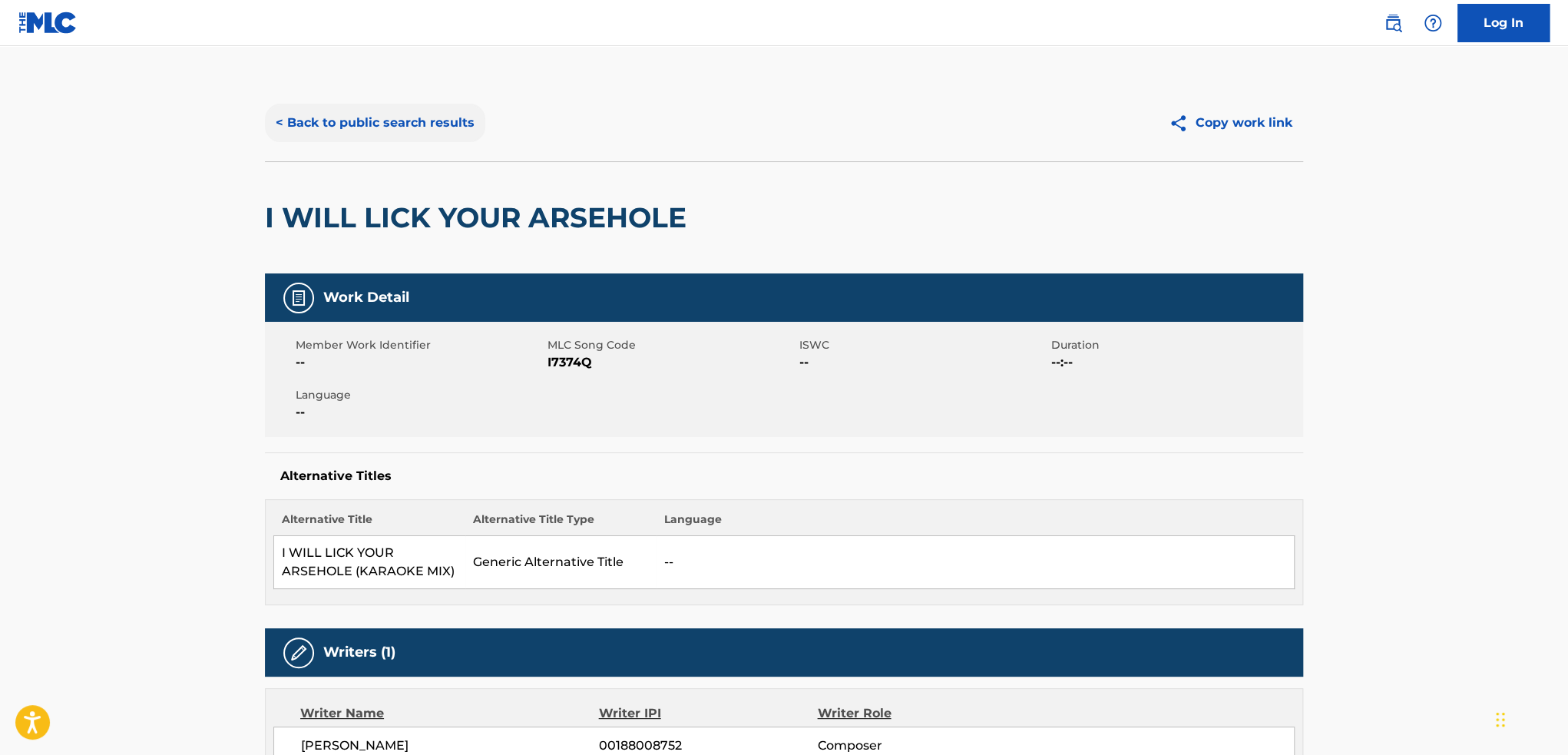
click at [369, 106] on button "< Back to public search results" at bounding box center [375, 123] width 220 height 38
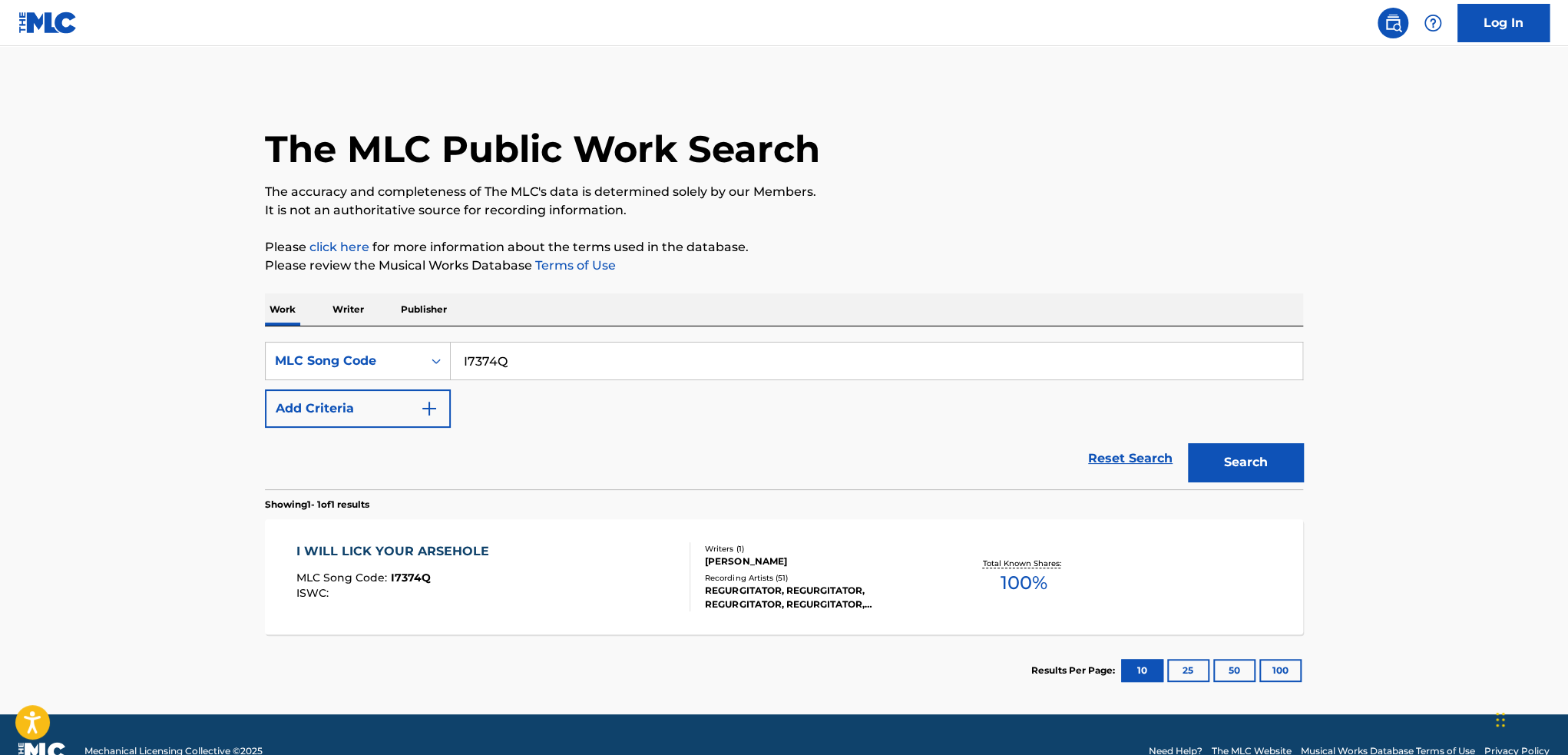
click at [341, 297] on p "Writer" at bounding box center [348, 309] width 41 height 32
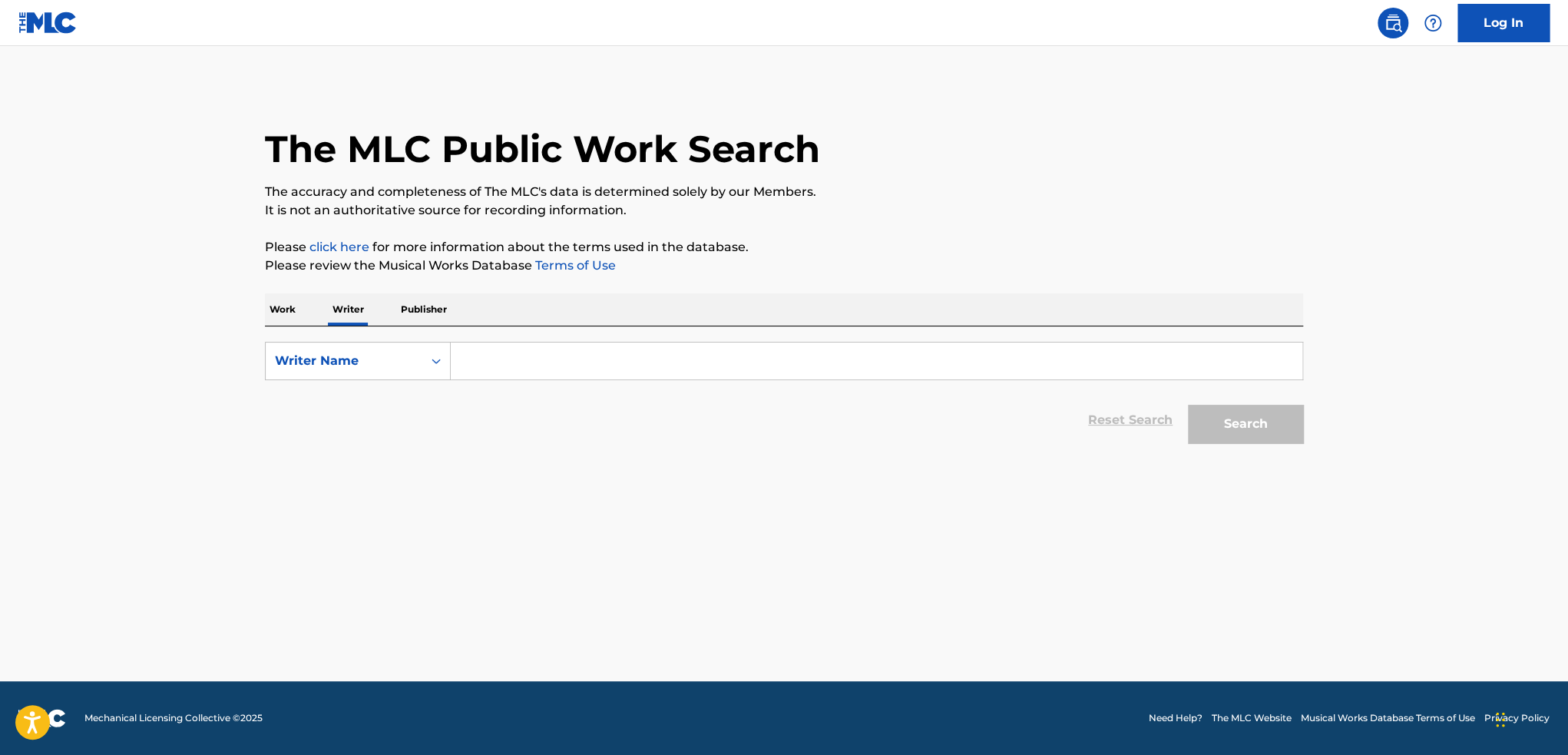
click at [294, 309] on p "Work" at bounding box center [282, 309] width 35 height 32
